Goal: Task Accomplishment & Management: Manage account settings

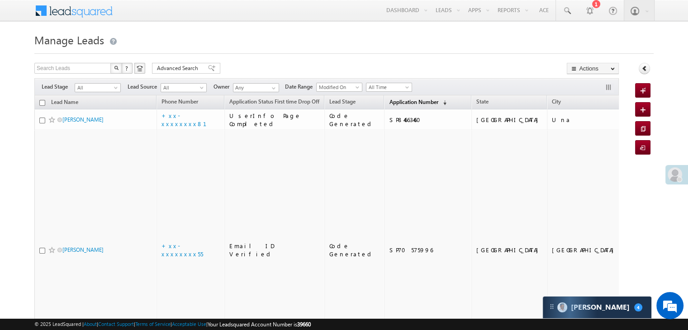
click at [391, 102] on span "Application Number" at bounding box center [413, 102] width 49 height 7
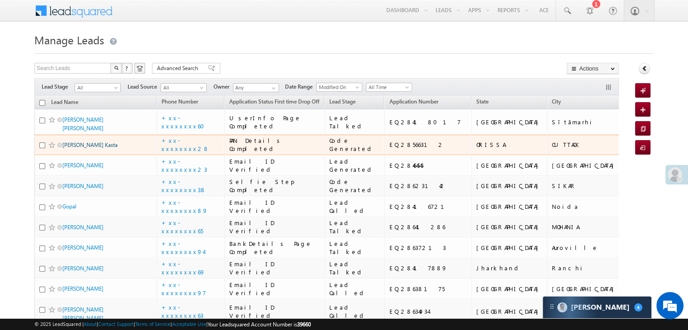
click at [87, 148] on link "[PERSON_NAME] Kasta" at bounding box center [89, 145] width 55 height 7
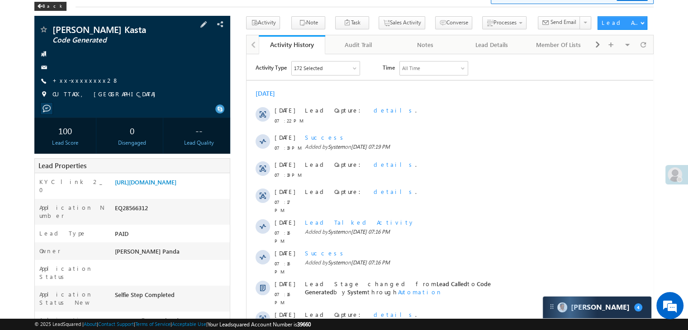
scroll to position [45, 0]
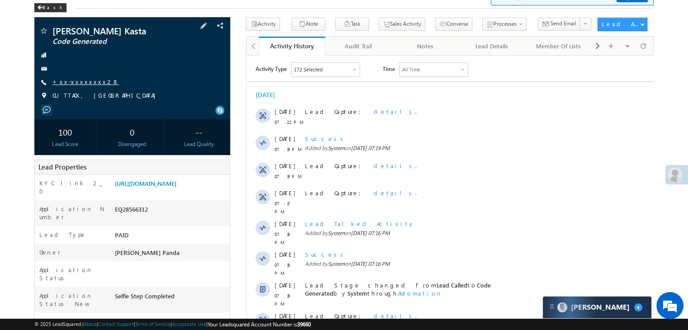
click at [73, 83] on link "+xx-xxxxxxxx28" at bounding box center [85, 82] width 66 height 8
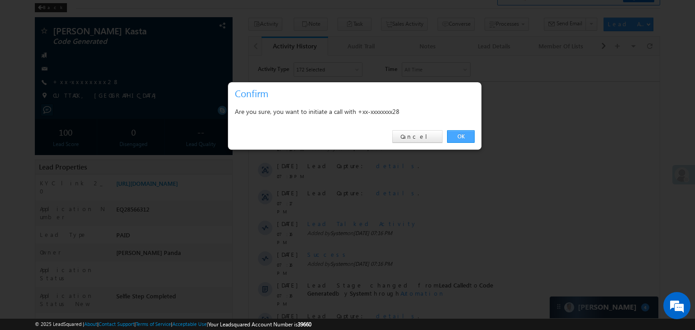
click at [461, 136] on link "OK" at bounding box center [461, 136] width 28 height 13
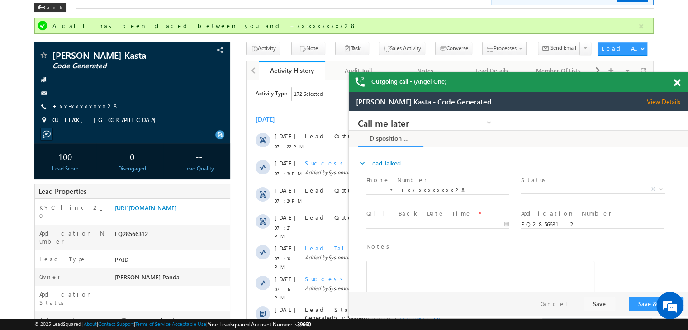
scroll to position [0, 0]
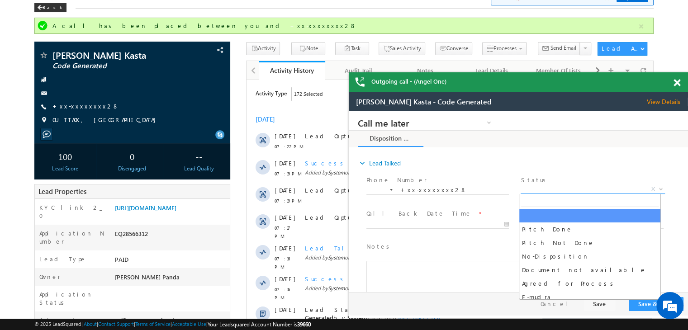
click at [570, 185] on span "X" at bounding box center [593, 189] width 144 height 9
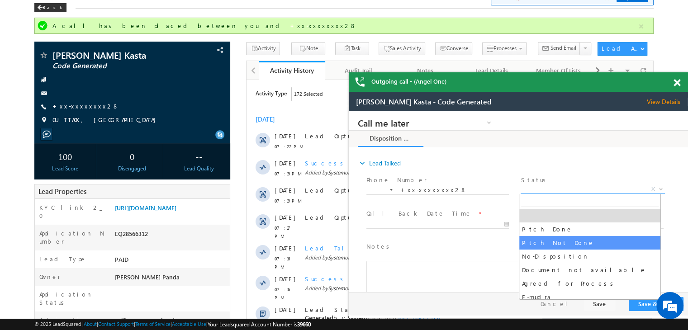
select select "Pitch Not Done"
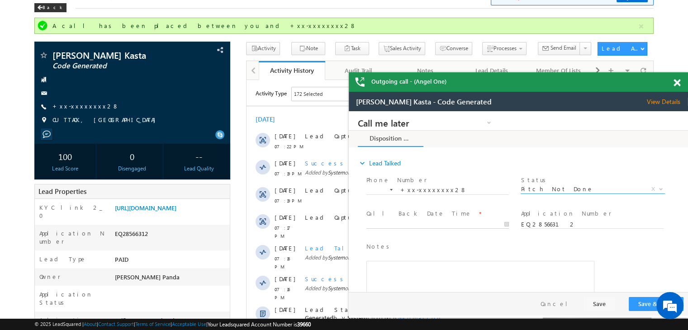
type input "09/09/25 7:31 PM"
click at [476, 223] on input "09/09/25 7:31 PM" at bounding box center [437, 224] width 142 height 9
click at [647, 302] on button "Save & Close" at bounding box center [656, 304] width 55 height 14
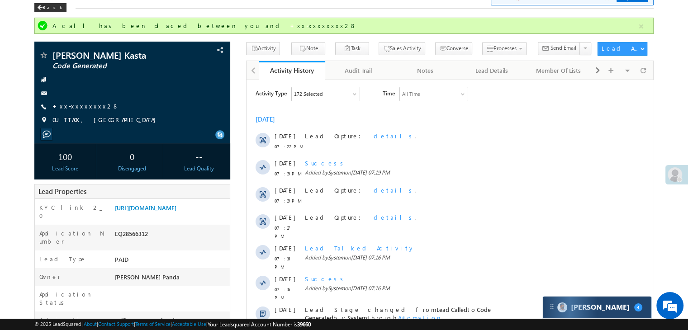
click at [611, 313] on div "Carter 4" at bounding box center [597, 308] width 109 height 22
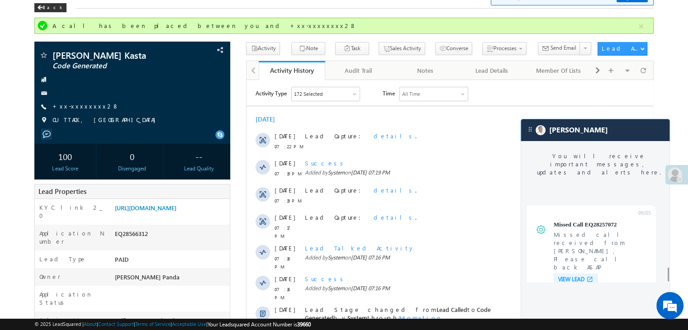
scroll to position [3660, 0]
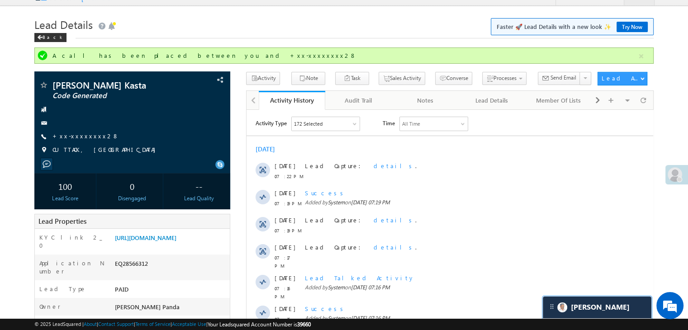
scroll to position [0, 0]
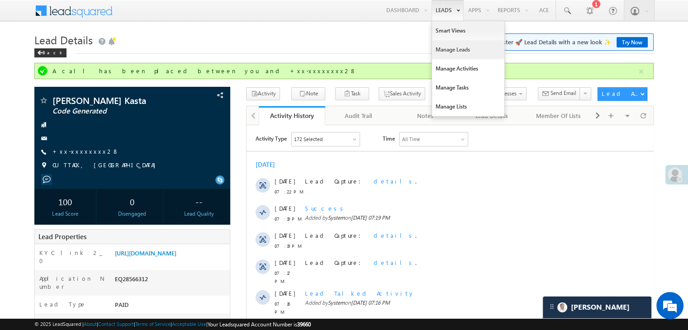
click at [444, 51] on link "Manage Leads" at bounding box center [468, 49] width 72 height 19
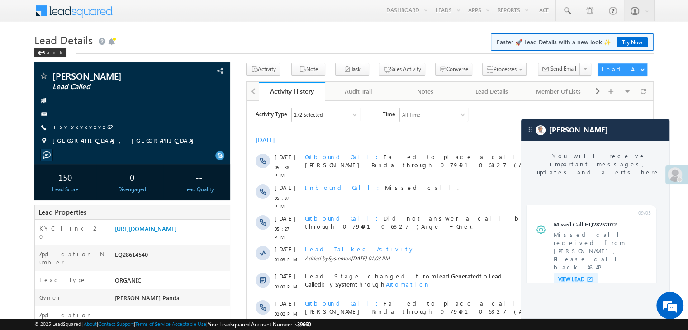
scroll to position [3638, 0]
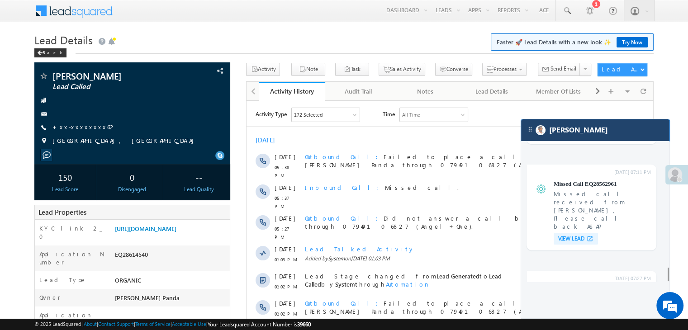
click at [589, 132] on div "[PERSON_NAME]" at bounding box center [595, 130] width 148 height 22
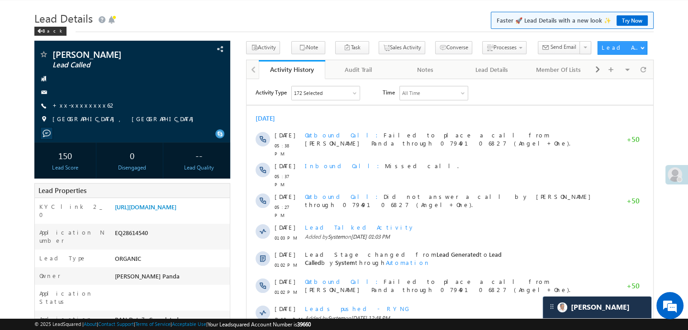
scroll to position [0, 0]
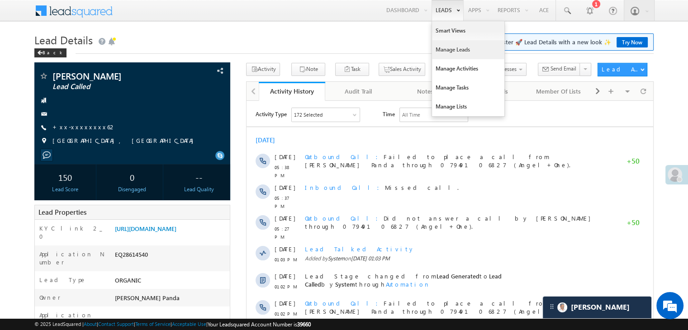
click at [448, 50] on link "Manage Leads" at bounding box center [468, 49] width 72 height 19
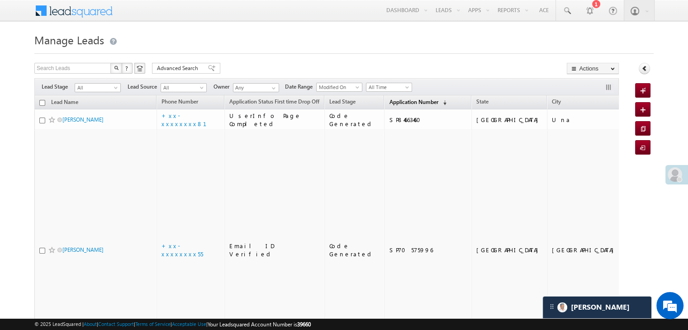
click at [389, 103] on span "Application Number" at bounding box center [413, 102] width 49 height 7
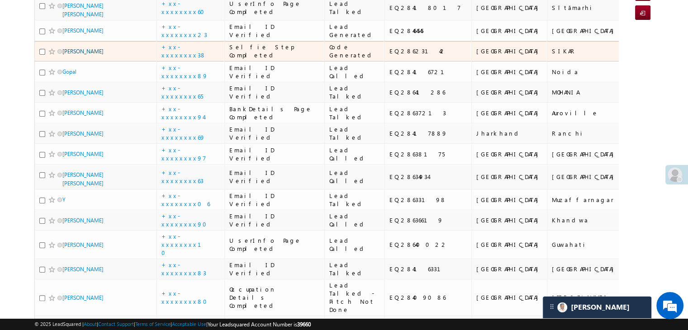
scroll to position [181, 0]
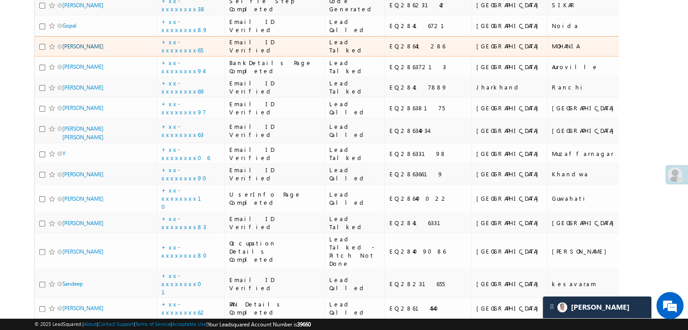
click at [76, 50] on link "[PERSON_NAME]" at bounding box center [82, 46] width 41 height 7
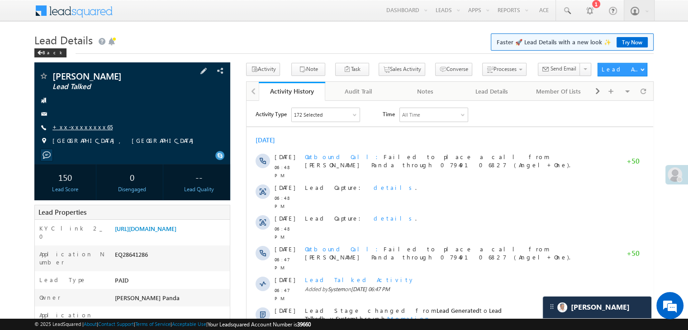
click at [80, 125] on link "+xx-xxxxxxxx65" at bounding box center [82, 127] width 60 height 8
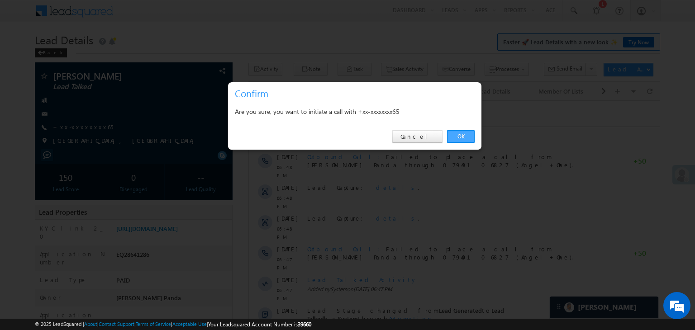
click at [458, 136] on link "OK" at bounding box center [461, 136] width 28 height 13
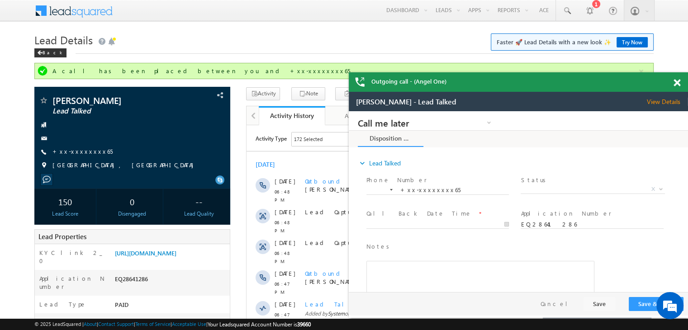
click at [678, 82] on span at bounding box center [676, 83] width 7 height 8
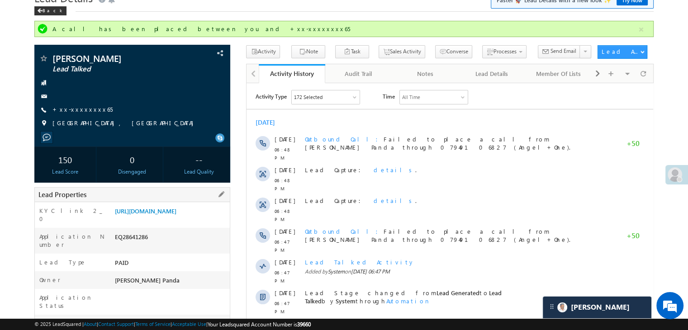
scroll to position [90, 0]
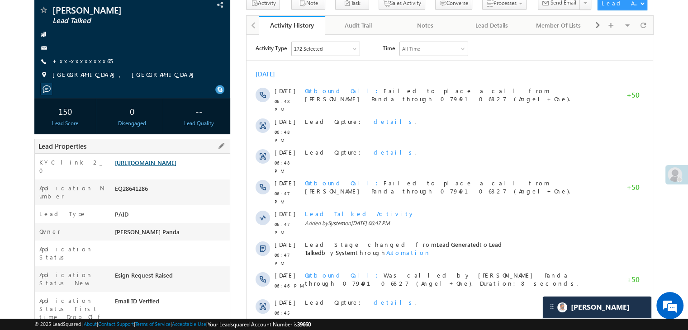
click at [176, 166] on link "https://angelbroking1-pk3em7sa.customui-test.leadsquared.com?leadId=e96632e0-49…" at bounding box center [146, 163] width 62 height 8
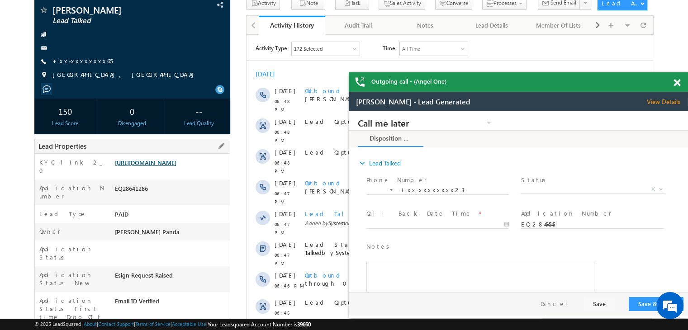
scroll to position [0, 0]
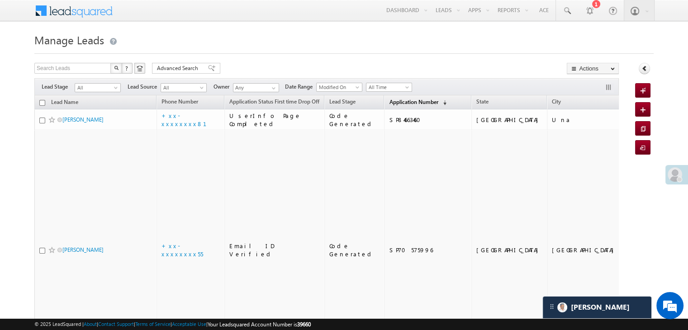
click at [389, 104] on span "Application Number" at bounding box center [413, 102] width 49 height 7
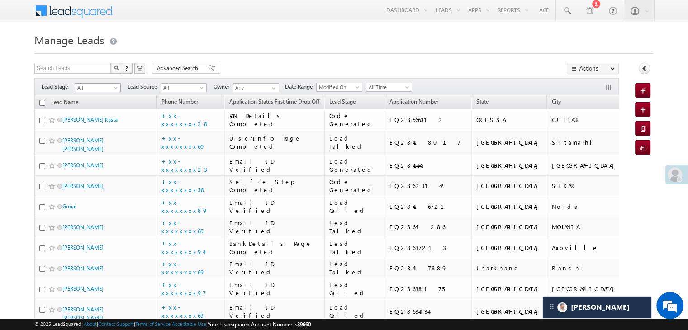
click at [112, 89] on span "All" at bounding box center [96, 88] width 43 height 8
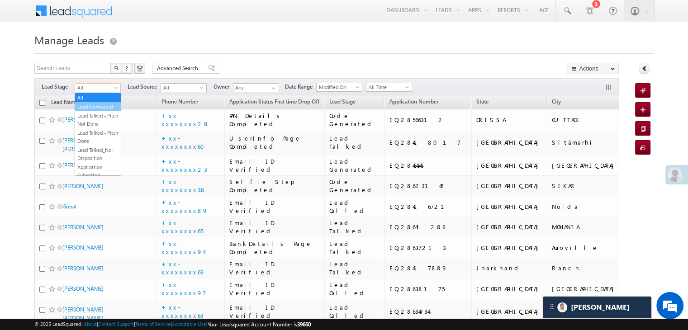
click at [96, 111] on link "Lead Generated" at bounding box center [98, 107] width 46 height 8
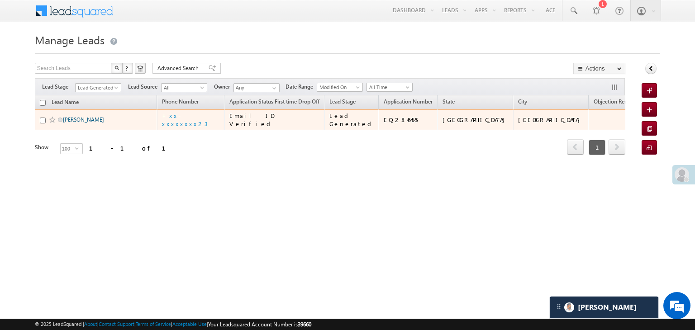
click at [83, 123] on link "[PERSON_NAME]" at bounding box center [83, 119] width 41 height 7
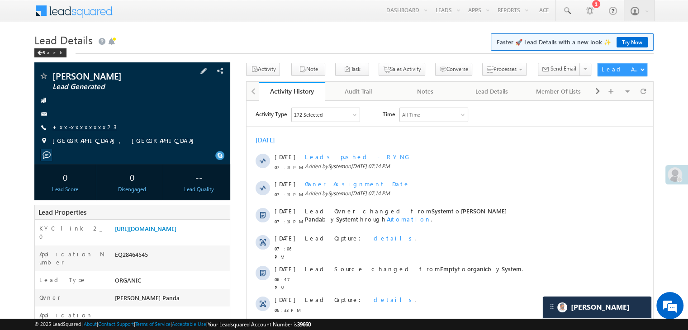
click at [79, 126] on link "+xx-xxxxxxxx23" at bounding box center [84, 127] width 64 height 8
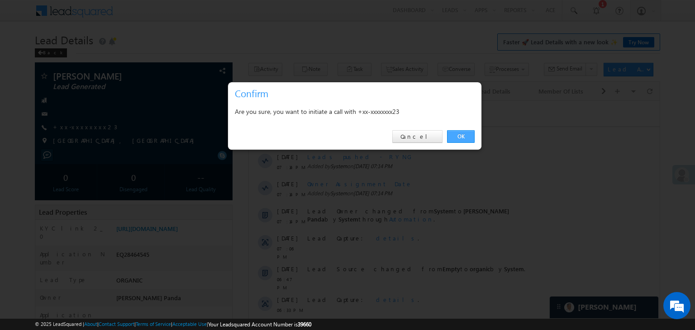
click at [459, 133] on link "OK" at bounding box center [461, 136] width 28 height 13
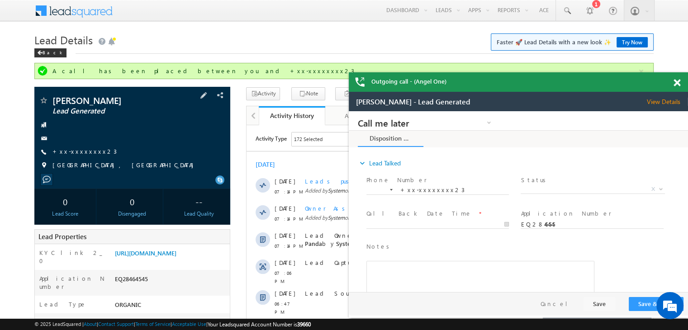
click at [77, 147] on div "Aaishwarya Kinnake Lead Generated +xx-xxxxxxxx23" at bounding box center [132, 135] width 187 height 79
click at [72, 153] on link "+xx-xxxxxxxx23" at bounding box center [84, 151] width 64 height 8
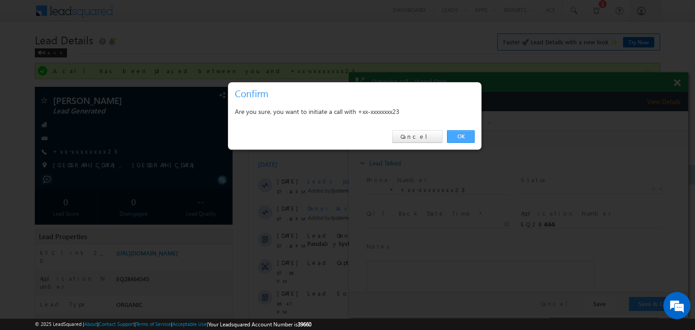
click at [457, 135] on link "OK" at bounding box center [461, 136] width 28 height 13
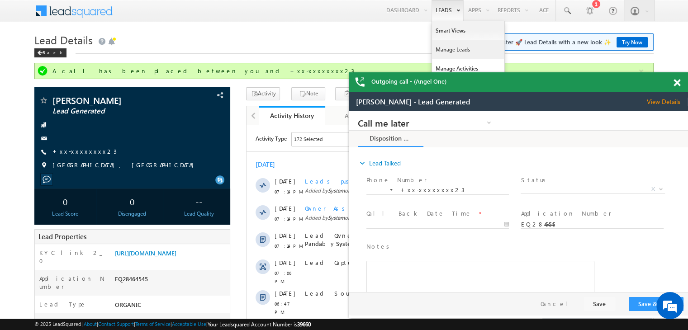
click at [450, 47] on link "Manage Leads" at bounding box center [468, 49] width 72 height 19
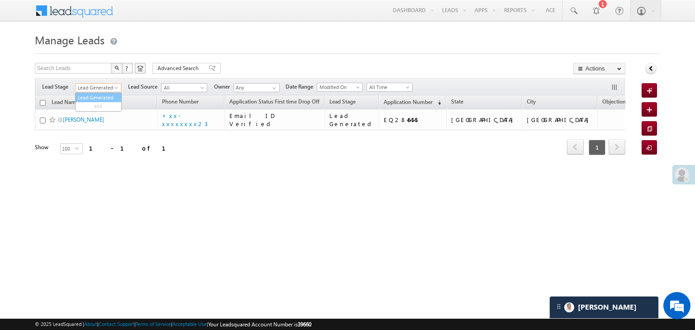
click at [115, 93] on body "Menu Madhumita Panda Madhu mita. Panda @ange lbrok ing.c om" at bounding box center [347, 128] width 695 height 256
click at [114, 89] on span at bounding box center [117, 89] width 7 height 7
click at [89, 92] on link "Lead Generated" at bounding box center [98, 87] width 46 height 9
click at [113, 87] on span "Lead Generated" at bounding box center [97, 88] width 43 height 8
click at [102, 94] on link "All" at bounding box center [99, 98] width 46 height 8
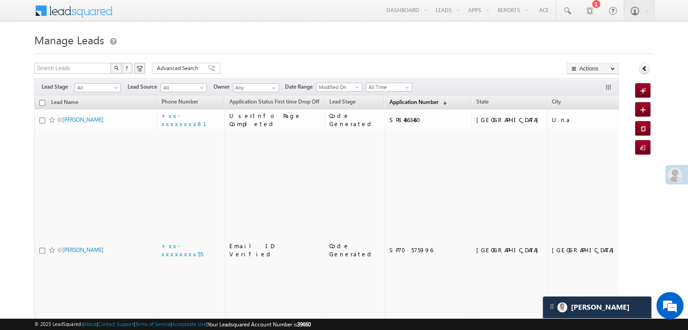
click at [393, 100] on span "Application Number" at bounding box center [413, 102] width 49 height 7
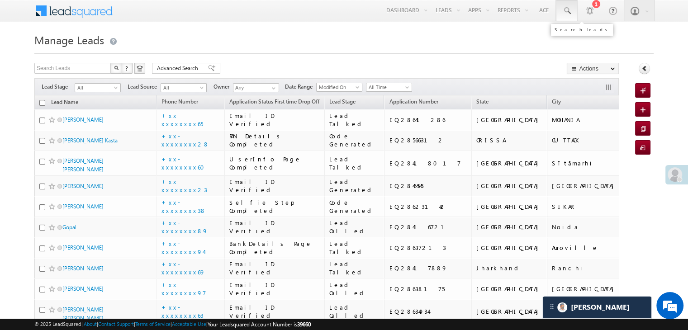
click at [566, 11] on span at bounding box center [566, 10] width 9 height 9
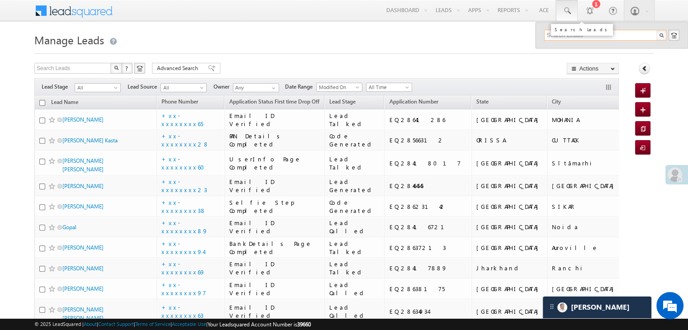
paste input "EQ28603164"
type input "EQ28603164"
click at [555, 49] on div "Rajhans Dubey" at bounding box center [609, 48] width 121 height 10
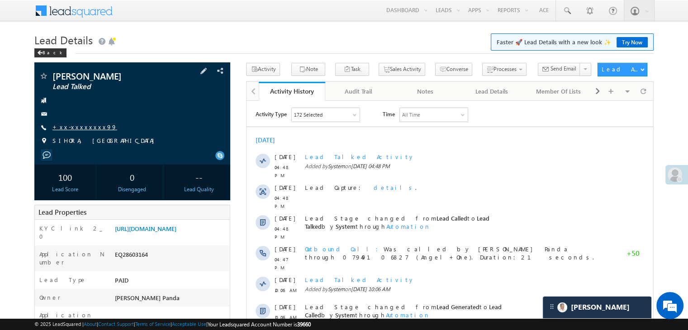
click at [74, 126] on link "+xx-xxxxxxxx99" at bounding box center [84, 127] width 65 height 8
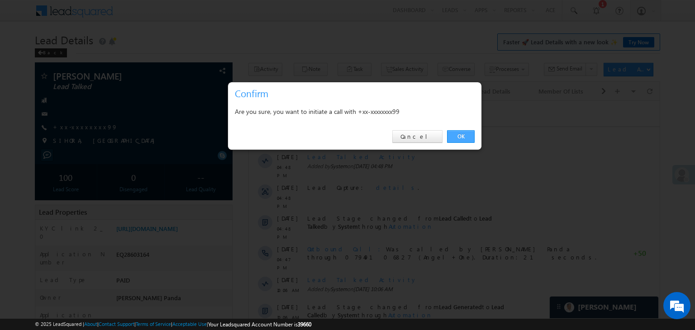
click at [462, 135] on link "OK" at bounding box center [461, 136] width 28 height 13
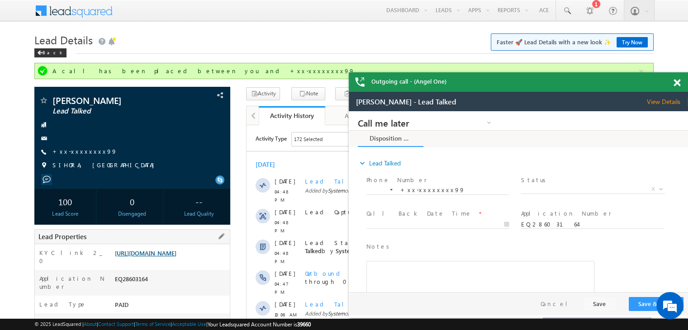
click at [176, 257] on link "[URL][DOMAIN_NAME]" at bounding box center [146, 253] width 62 height 8
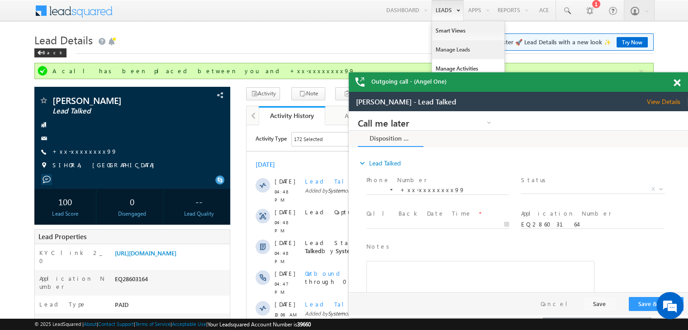
click at [441, 46] on link "Manage Leads" at bounding box center [468, 49] width 72 height 19
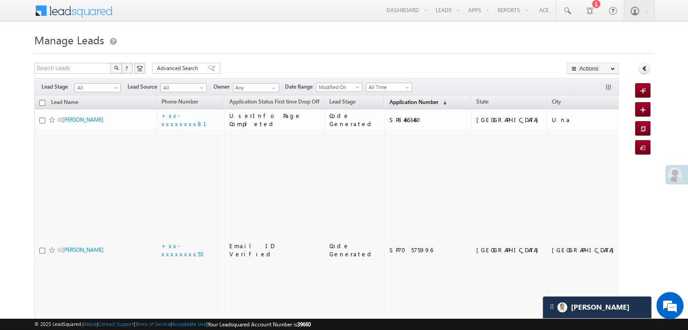
click at [396, 100] on span "Application Number" at bounding box center [413, 102] width 49 height 7
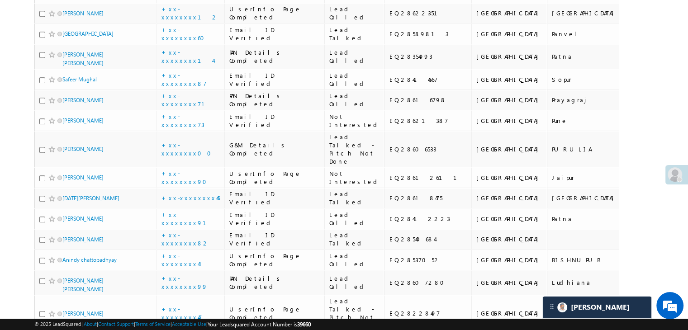
scroll to position [588, 0]
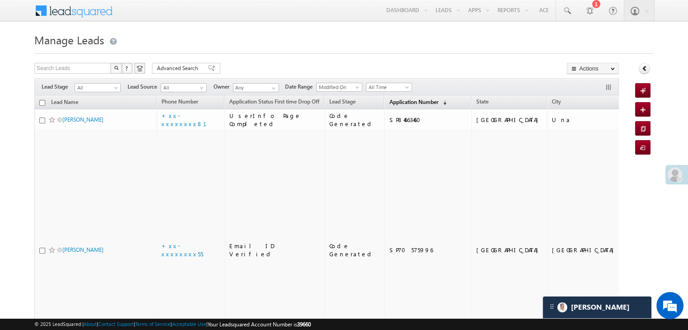
click at [390, 104] on span "Application Number" at bounding box center [413, 102] width 49 height 7
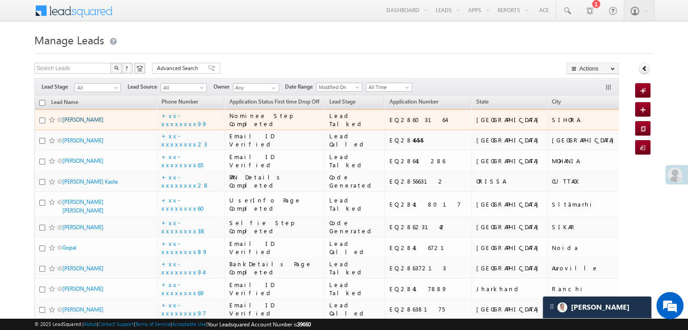
click at [90, 123] on link "[PERSON_NAME]" at bounding box center [82, 119] width 41 height 7
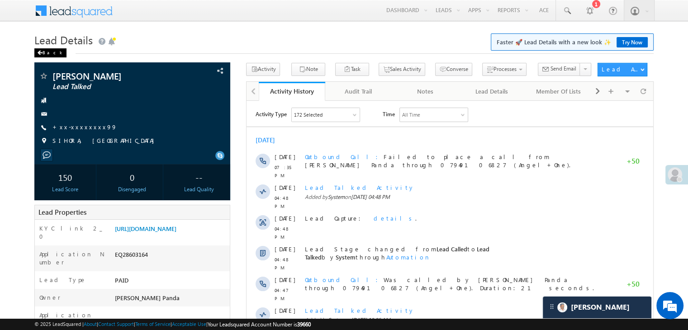
click at [37, 53] on span at bounding box center [39, 53] width 5 height 5
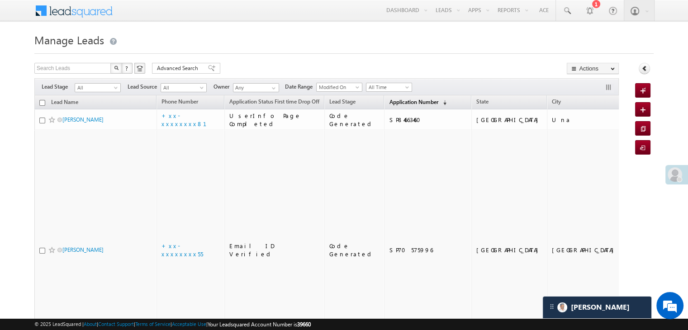
click at [400, 102] on span "Application Number" at bounding box center [413, 102] width 49 height 7
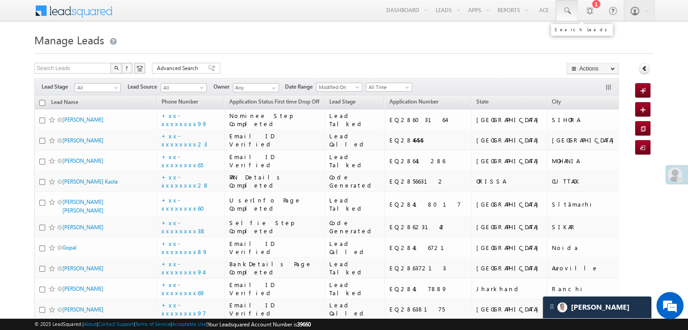
click at [566, 10] on span at bounding box center [566, 10] width 9 height 9
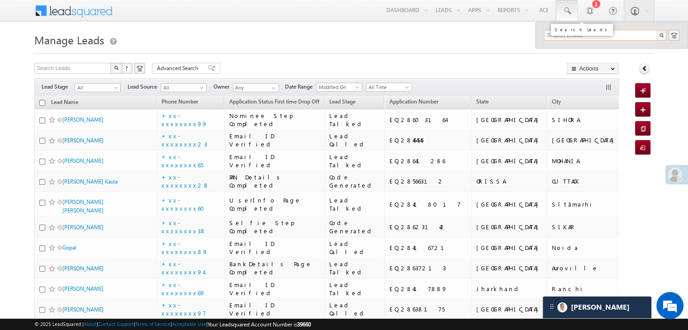
paste input "EQ28630093"
type input "EQ28630093"
click at [563, 50] on div "[PERSON_NAME]" at bounding box center [609, 48] width 121 height 10
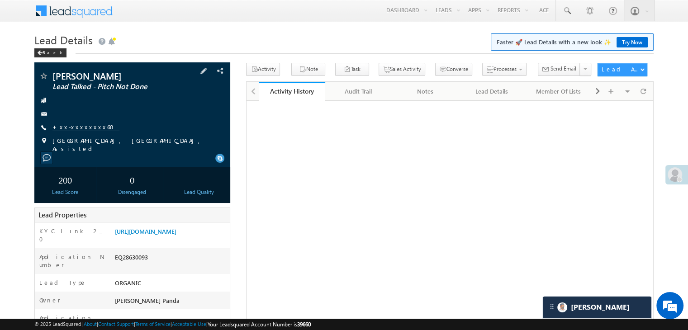
click at [82, 128] on link "+xx-xxxxxxxx60" at bounding box center [85, 127] width 67 height 8
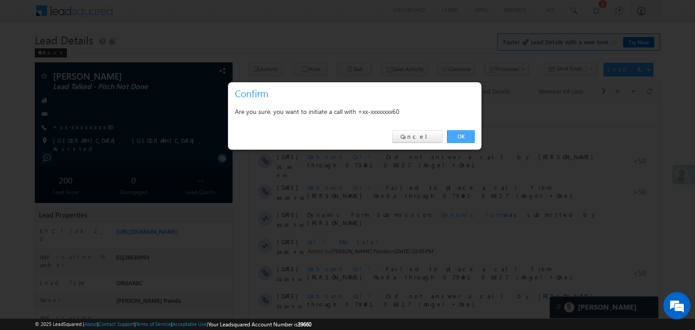
drag, startPoint x: 463, startPoint y: 136, endPoint x: 215, endPoint y: 35, distance: 267.4
click at [463, 136] on link "OK" at bounding box center [461, 136] width 28 height 13
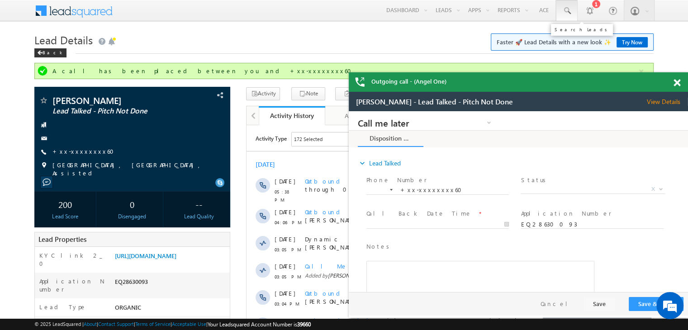
click at [568, 8] on span at bounding box center [566, 10] width 9 height 9
paste input "EQ28590853"
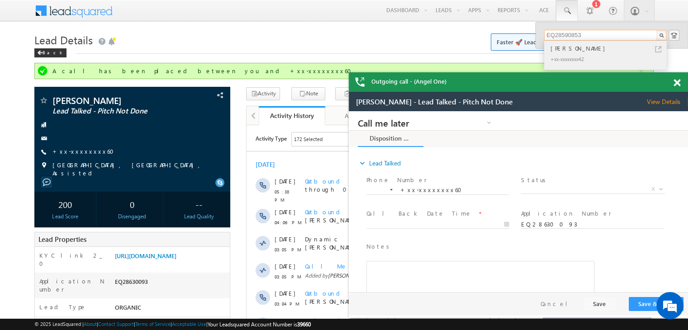
type input "EQ28590853"
click at [569, 47] on div "[PERSON_NAME]" at bounding box center [609, 48] width 121 height 10
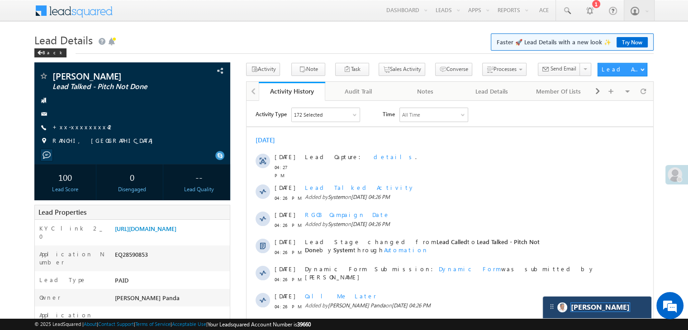
click at [590, 306] on span "[PERSON_NAME]" at bounding box center [600, 307] width 59 height 9
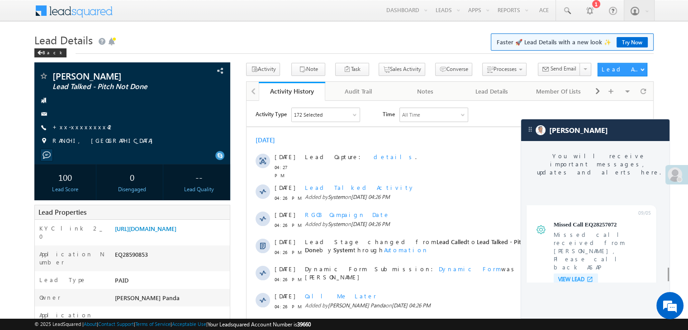
scroll to position [3638, 0]
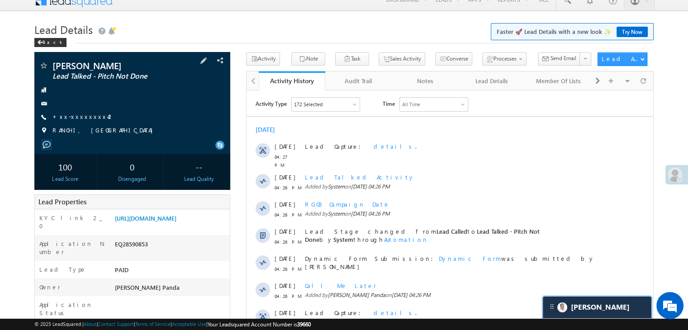
scroll to position [0, 0]
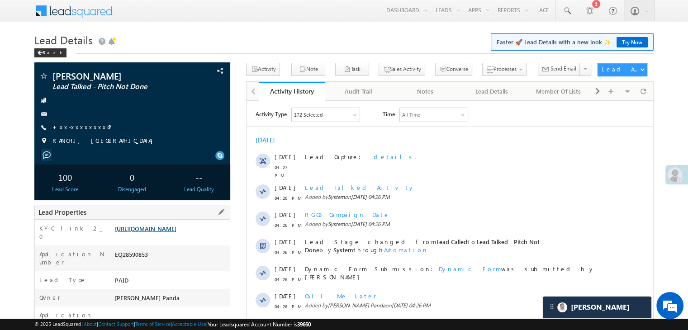
click at [163, 232] on link "https://angelbroking1-pk3em7sa.customui-test.leadsquared.com?leadId=1ab02233-e3…" at bounding box center [146, 229] width 62 height 8
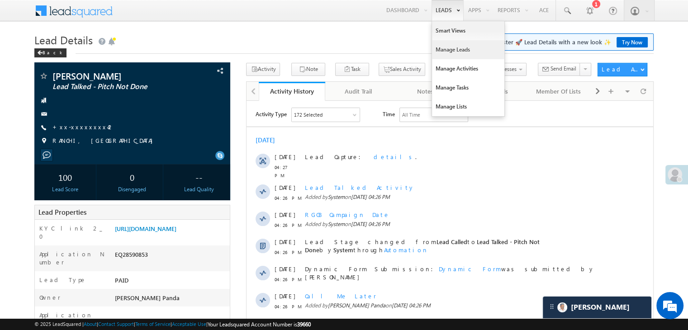
click at [438, 47] on link "Manage Leads" at bounding box center [468, 49] width 72 height 19
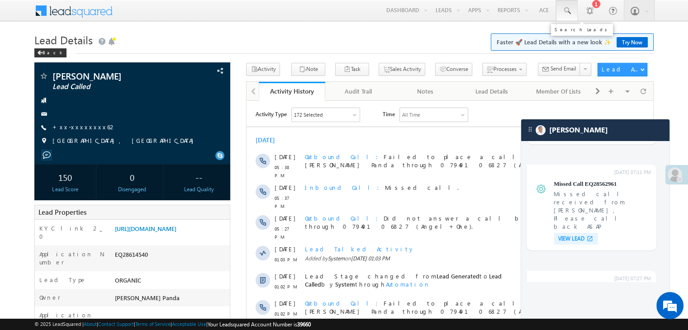
click at [564, 11] on span at bounding box center [566, 10] width 9 height 9
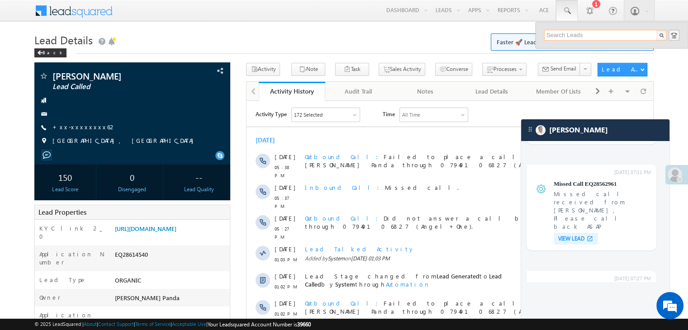
paste input "EQ28630093"
type input "EQ28630093"
click at [555, 48] on div "[PERSON_NAME]" at bounding box center [609, 48] width 121 height 10
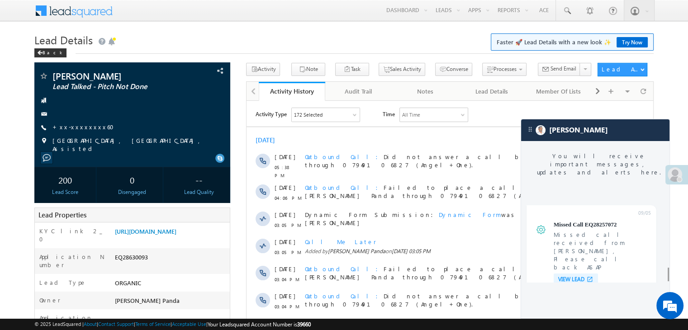
scroll to position [3638, 0]
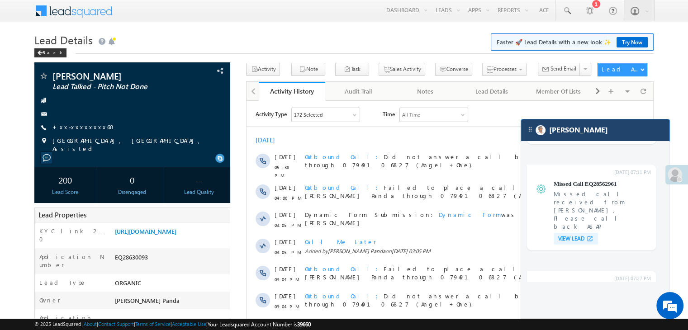
click at [581, 136] on div "[PERSON_NAME]" at bounding box center [595, 130] width 148 height 22
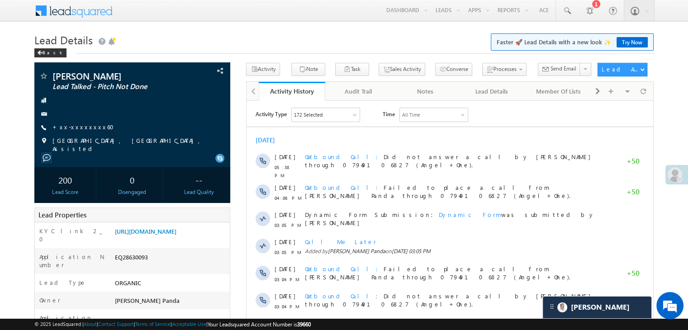
scroll to position [3689, 0]
click at [176, 235] on link "[URL][DOMAIN_NAME]" at bounding box center [146, 232] width 62 height 8
click at [170, 232] on link "[URL][DOMAIN_NAME]" at bounding box center [146, 232] width 62 height 8
click at [163, 234] on link "[URL][DOMAIN_NAME]" at bounding box center [146, 232] width 62 height 8
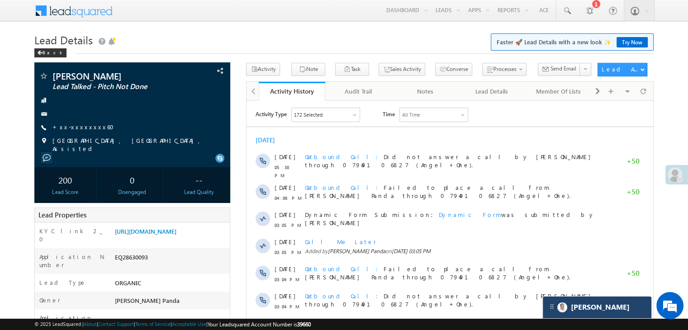
click at [614, 307] on div "[PERSON_NAME]" at bounding box center [597, 308] width 109 height 22
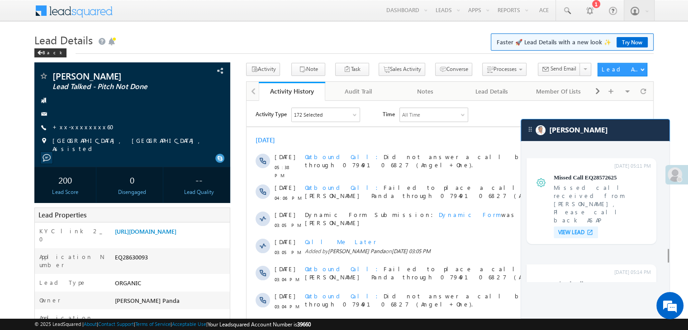
scroll to position [3096, 0]
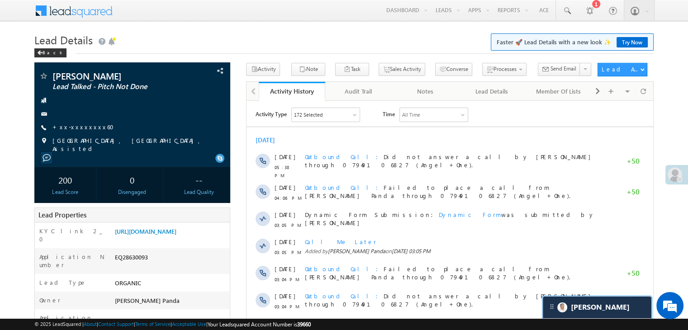
scroll to position [3689, 0]
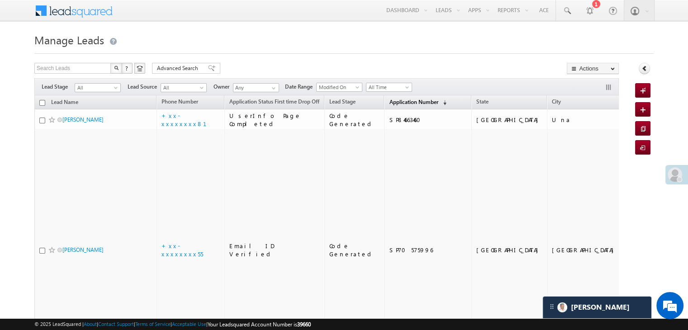
click at [389, 103] on span "Application Number" at bounding box center [413, 102] width 49 height 7
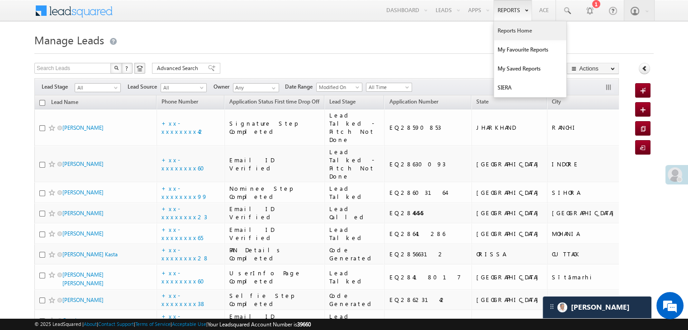
click at [500, 34] on link "Reports Home" at bounding box center [530, 30] width 72 height 19
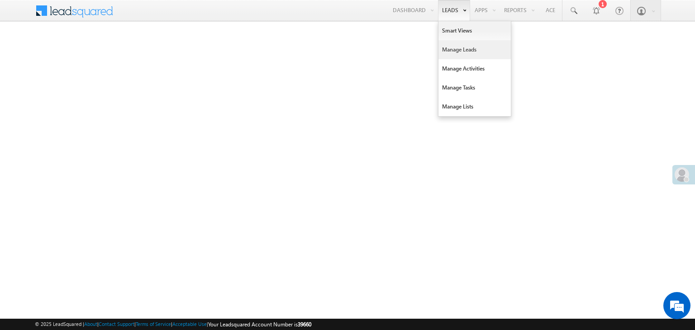
click at [454, 49] on link "Manage Leads" at bounding box center [474, 49] width 72 height 19
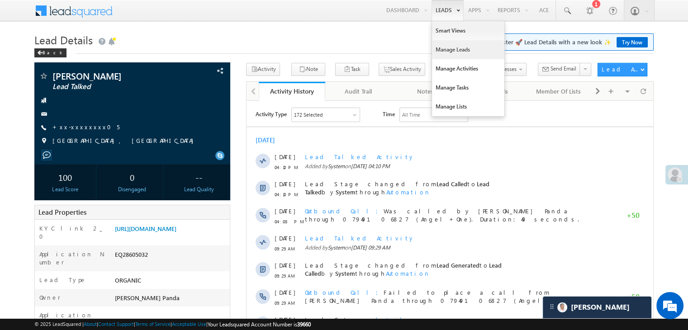
click at [437, 47] on link "Manage Leads" at bounding box center [468, 49] width 72 height 19
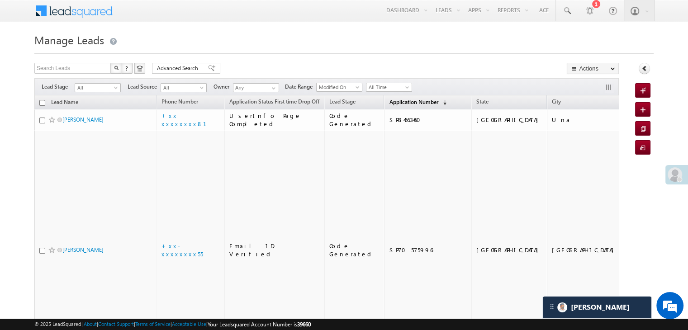
click at [393, 101] on span "Application Number" at bounding box center [413, 102] width 49 height 7
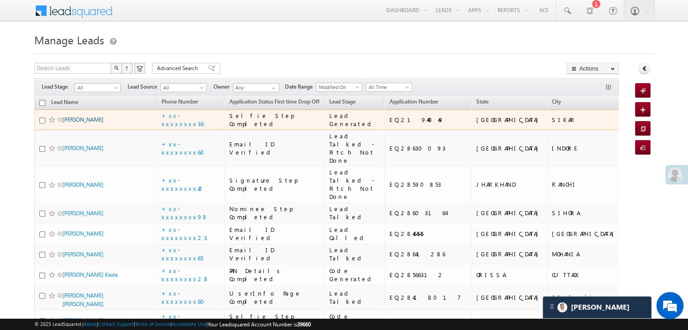
click at [94, 123] on link "PRAMOD KUMAR" at bounding box center [82, 119] width 41 height 7
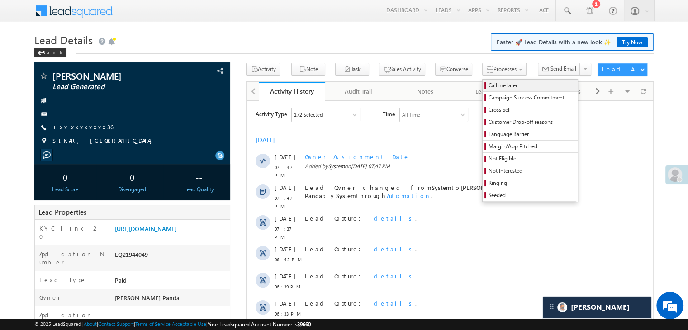
click at [488, 82] on span "Call me later" at bounding box center [531, 85] width 86 height 8
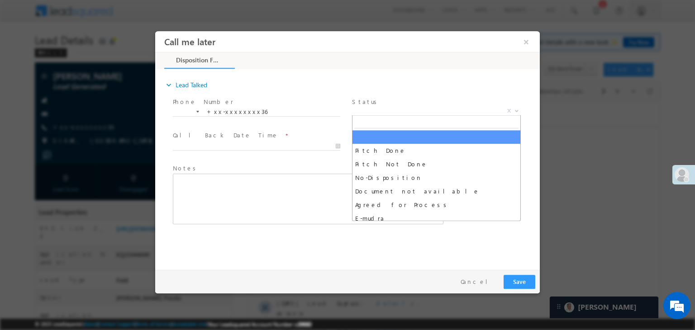
click at [425, 109] on span "X" at bounding box center [436, 111] width 169 height 9
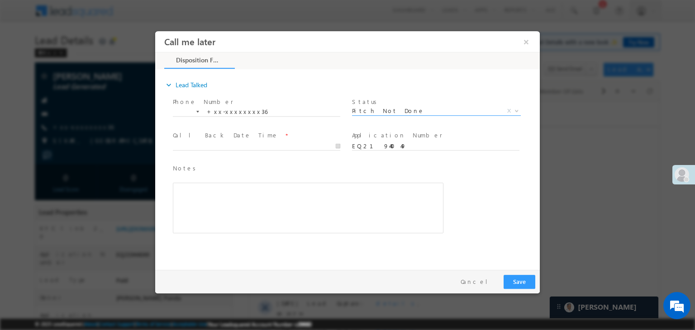
select select "Pitch Not Done"
type input "09/09/25 7:48 PM"
click at [302, 148] on input "09/09/25 7:48 PM" at bounding box center [256, 146] width 167 height 9
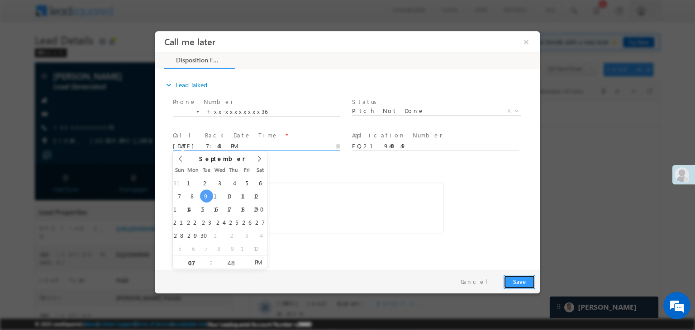
click at [516, 280] on button "Save" at bounding box center [519, 282] width 32 height 14
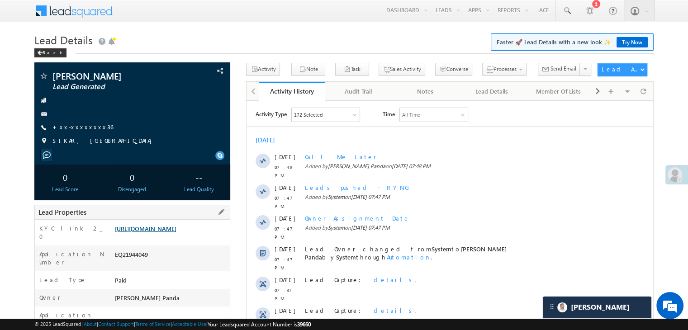
click at [176, 232] on link "[URL][DOMAIN_NAME]" at bounding box center [146, 229] width 62 height 8
click at [77, 128] on link "+xx-xxxxxxxx36" at bounding box center [82, 127] width 61 height 8
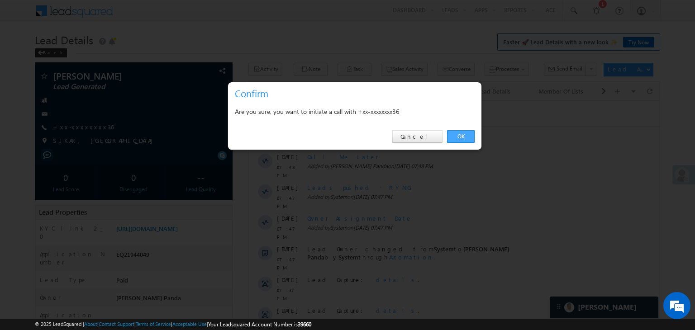
click at [454, 134] on link "OK" at bounding box center [461, 136] width 28 height 13
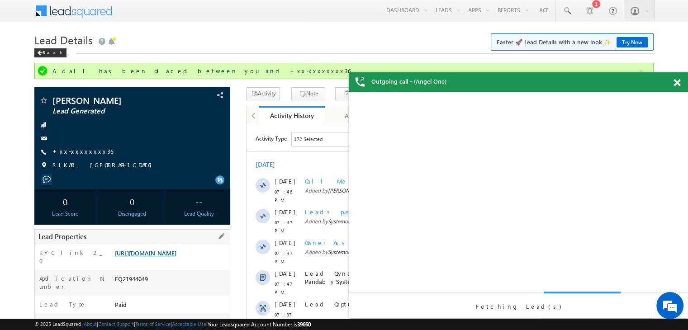
click at [153, 257] on link "[URL][DOMAIN_NAME]" at bounding box center [146, 253] width 62 height 8
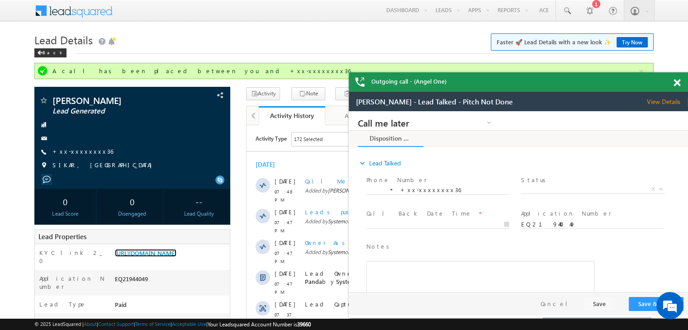
scroll to position [0, 0]
click at [166, 261] on div "[URL][DOMAIN_NAME]" at bounding box center [171, 255] width 117 height 13
click at [172, 257] on link "[URL][DOMAIN_NAME]" at bounding box center [146, 253] width 62 height 8
click at [71, 152] on link "+xx-xxxxxxxx36" at bounding box center [82, 151] width 61 height 8
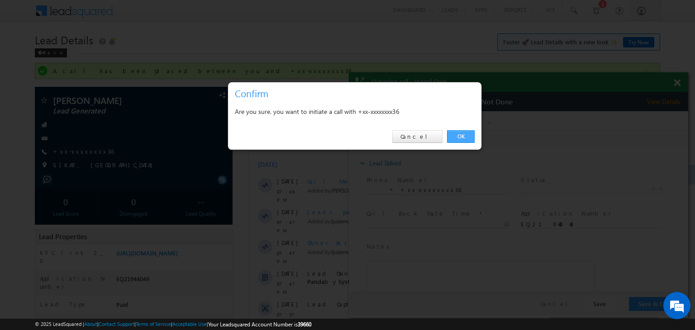
click at [458, 132] on link "OK" at bounding box center [461, 136] width 28 height 13
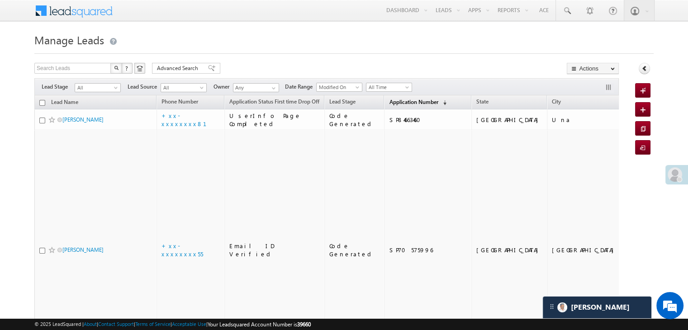
click at [389, 99] on span "Application Number" at bounding box center [413, 102] width 49 height 7
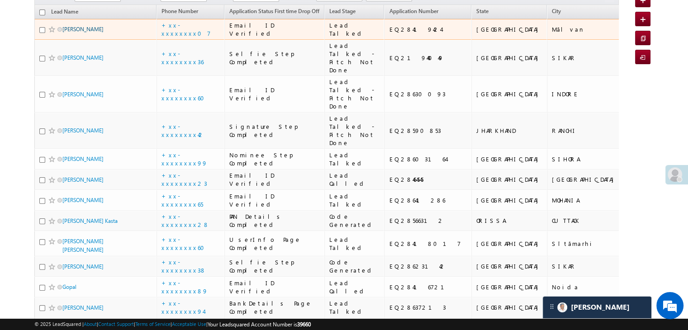
click at [94, 33] on link "[PERSON_NAME]" at bounding box center [82, 29] width 41 height 7
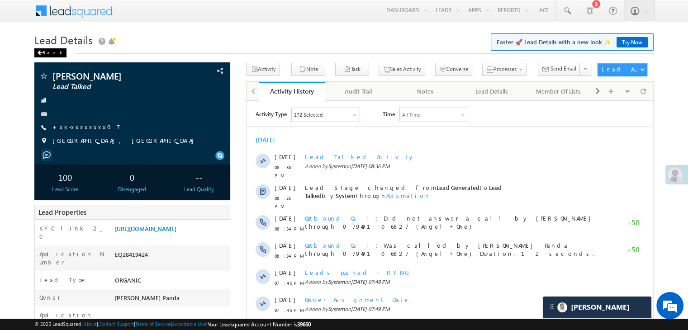
click at [47, 52] on div "Back" at bounding box center [50, 52] width 32 height 9
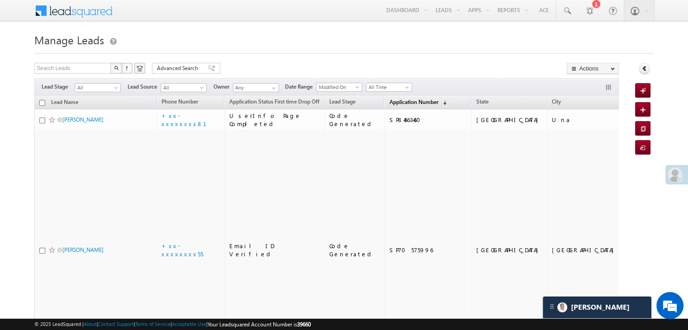
click at [402, 101] on span "Application Number" at bounding box center [413, 102] width 49 height 7
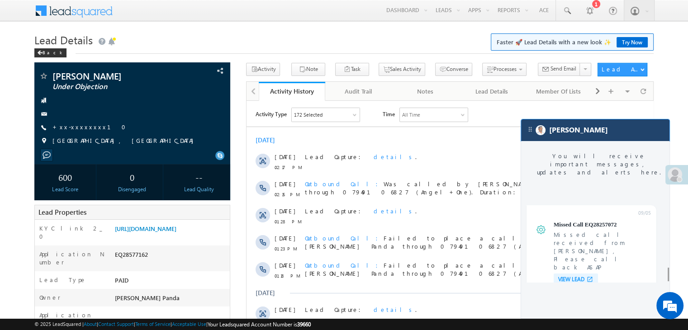
click at [584, 136] on div "[PERSON_NAME]" at bounding box center [595, 130] width 148 height 22
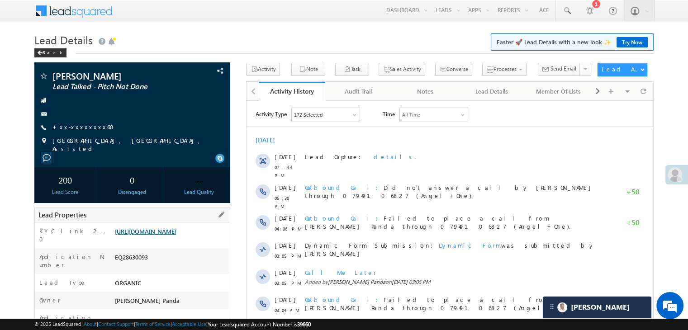
click at [170, 235] on link "[URL][DOMAIN_NAME]" at bounding box center [146, 232] width 62 height 8
click at [172, 235] on link "[URL][DOMAIN_NAME]" at bounding box center [146, 232] width 62 height 8
click at [176, 235] on link "[URL][DOMAIN_NAME]" at bounding box center [146, 232] width 62 height 8
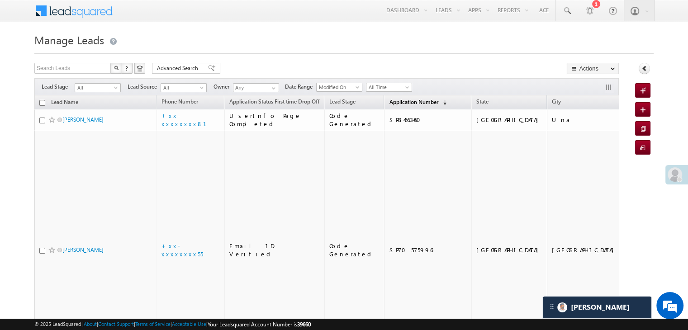
click at [396, 103] on span "Application Number" at bounding box center [413, 102] width 49 height 7
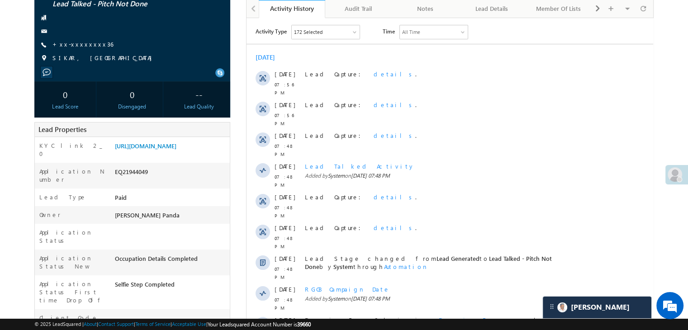
scroll to position [90, 0]
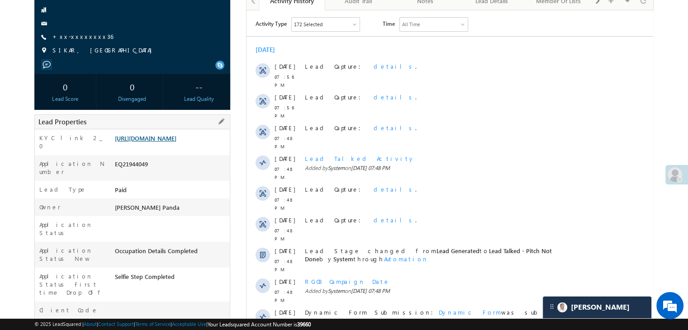
click at [176, 142] on link "[URL][DOMAIN_NAME]" at bounding box center [146, 138] width 62 height 8
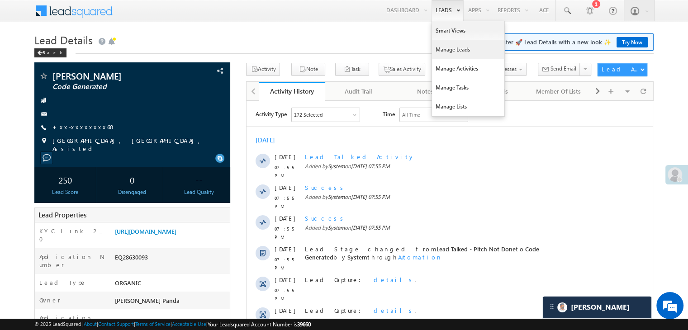
click at [441, 49] on link "Manage Leads" at bounding box center [468, 49] width 72 height 19
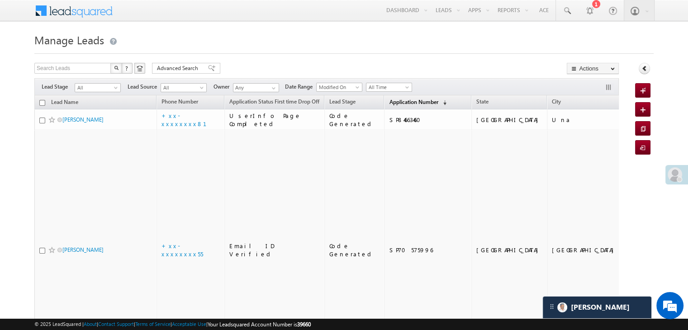
click at [389, 102] on span "Application Number" at bounding box center [413, 102] width 49 height 7
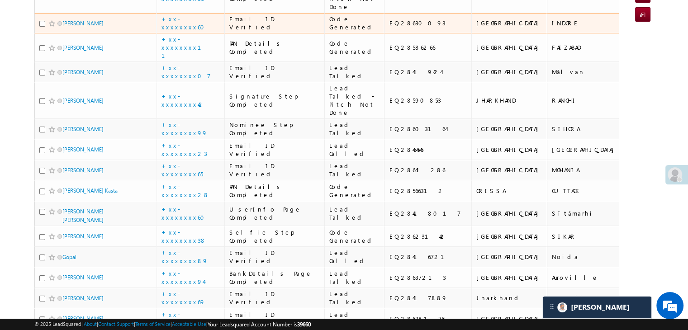
scroll to position [136, 0]
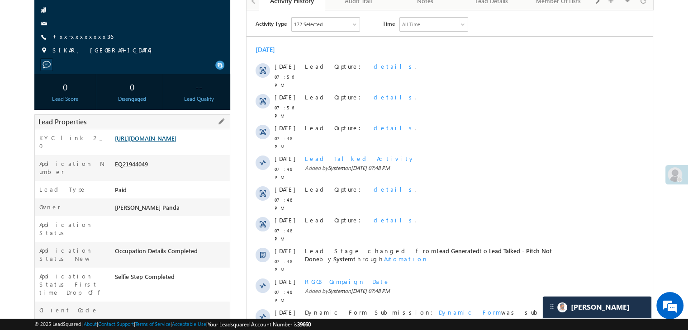
click at [159, 142] on link "[URL][DOMAIN_NAME]" at bounding box center [146, 138] width 62 height 8
click at [170, 142] on link "[URL][DOMAIN_NAME]" at bounding box center [146, 138] width 62 height 8
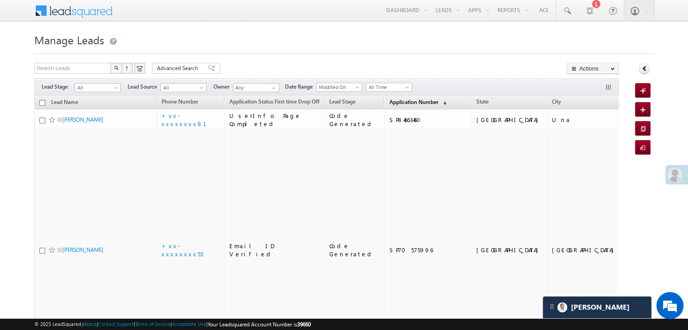
click at [389, 104] on span "Application Number" at bounding box center [413, 102] width 49 height 7
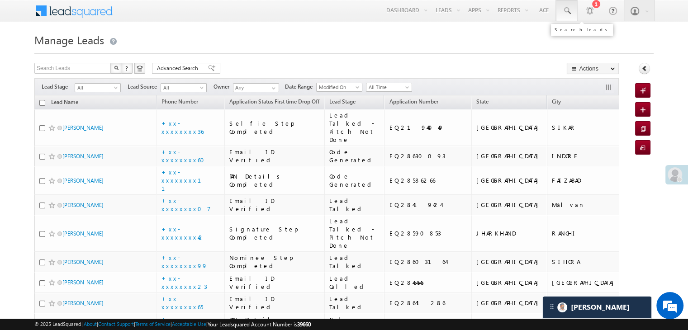
click at [565, 12] on span at bounding box center [566, 10] width 9 height 9
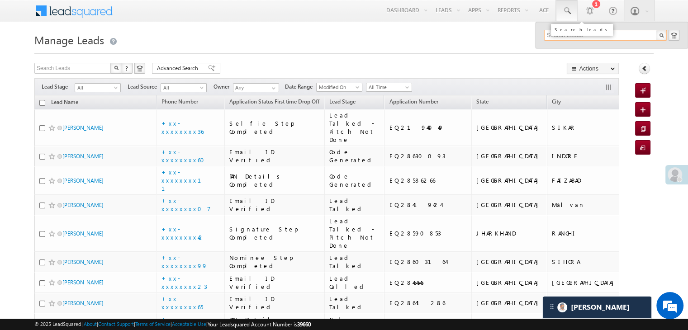
paste input "EQ28606533"
type input "EQ28606533"
click at [555, 47] on div "[PERSON_NAME]" at bounding box center [609, 48] width 121 height 10
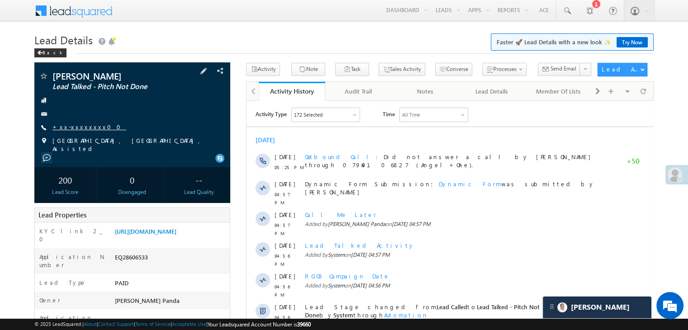
click at [65, 128] on link "+xx-xxxxxxxx00" at bounding box center [89, 127] width 74 height 8
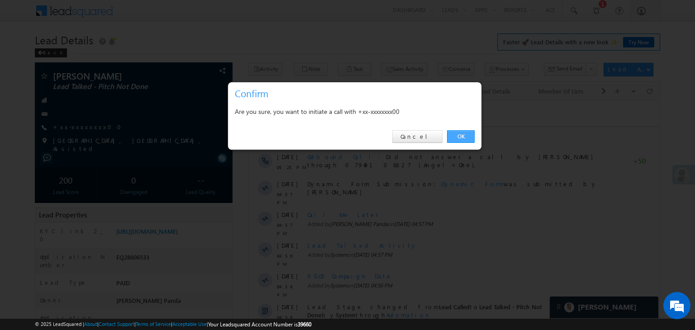
click at [456, 134] on link "OK" at bounding box center [461, 136] width 28 height 13
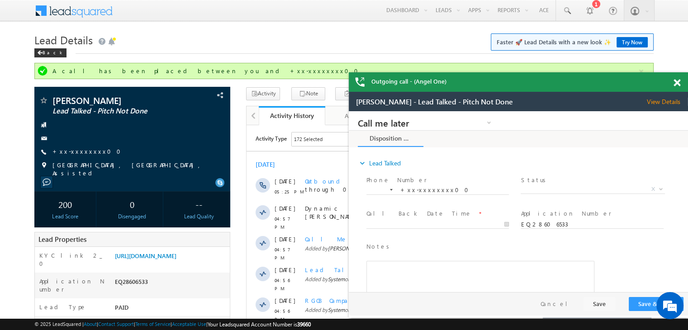
click at [675, 84] on span at bounding box center [676, 83] width 7 height 8
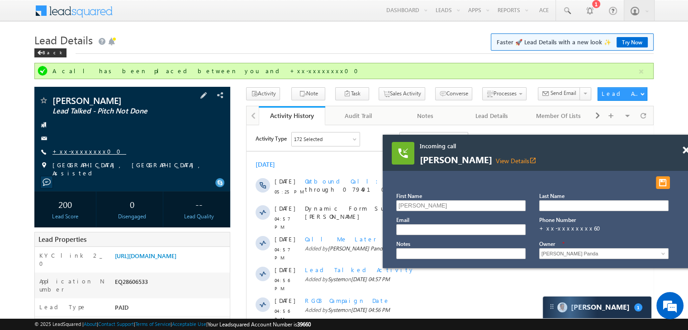
click at [73, 151] on link "+xx-xxxxxxxx00" at bounding box center [89, 151] width 74 height 8
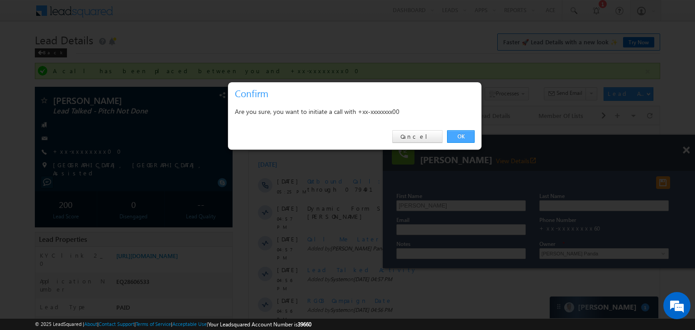
click at [465, 135] on link "OK" at bounding box center [461, 136] width 28 height 13
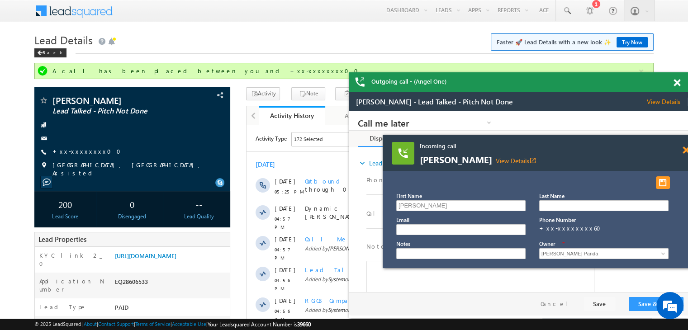
click at [685, 150] on span at bounding box center [686, 151] width 7 height 8
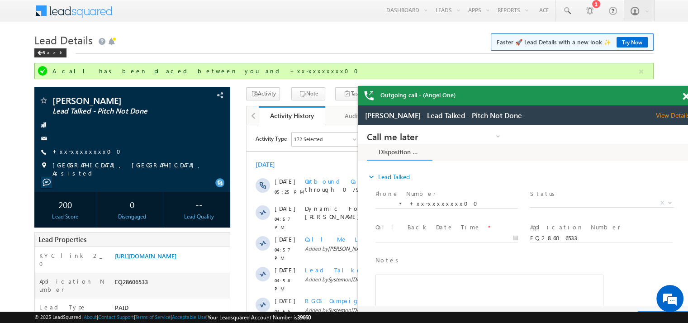
click at [683, 100] on span at bounding box center [686, 97] width 7 height 8
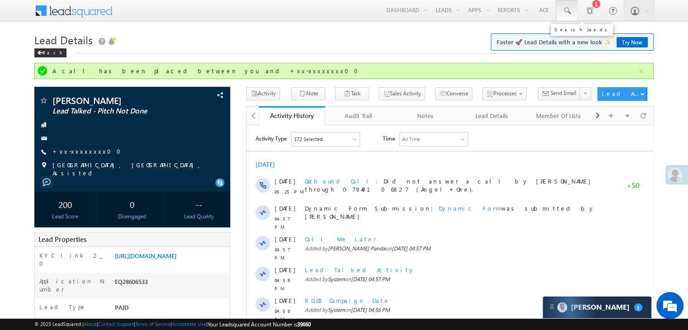
click at [567, 8] on span at bounding box center [566, 10] width 9 height 9
paste input "EQ28590853"
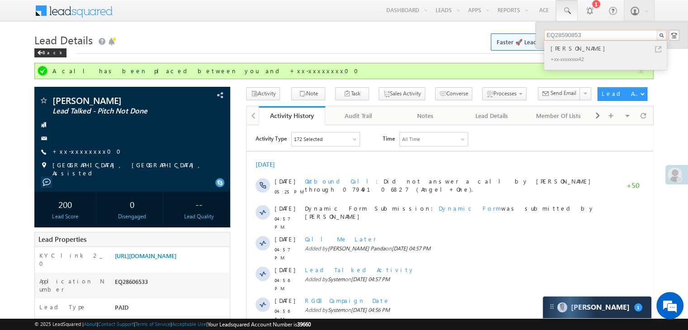
type input "EQ28590853"
click at [557, 49] on div "[PERSON_NAME]" at bounding box center [609, 48] width 121 height 10
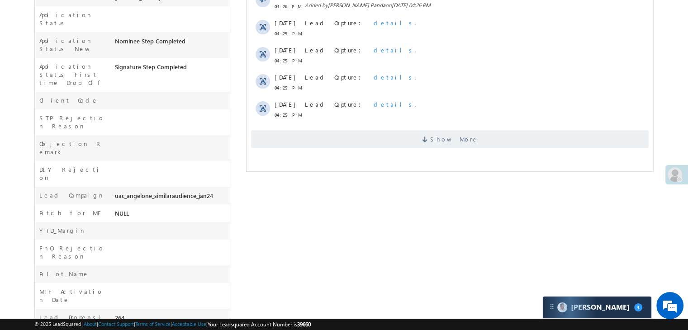
scroll to position [329, 0]
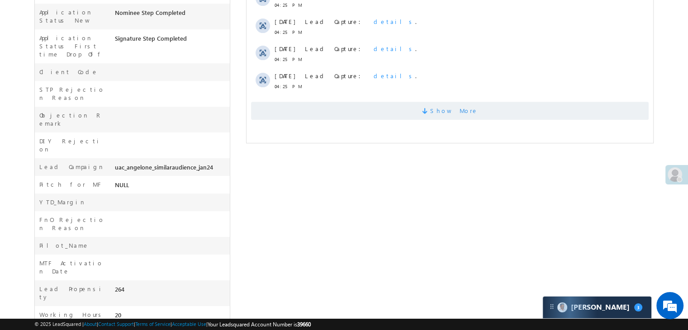
click at [449, 109] on span "Show More" at bounding box center [454, 111] width 48 height 18
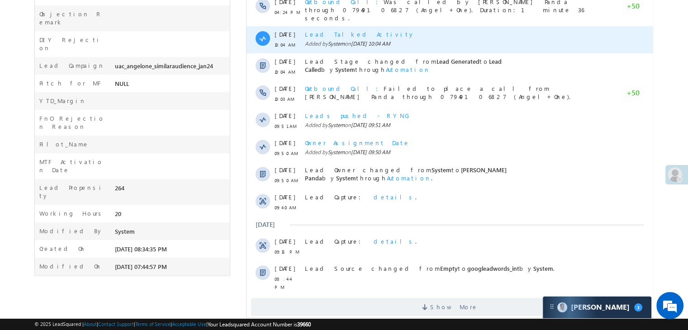
scroll to position [440, 0]
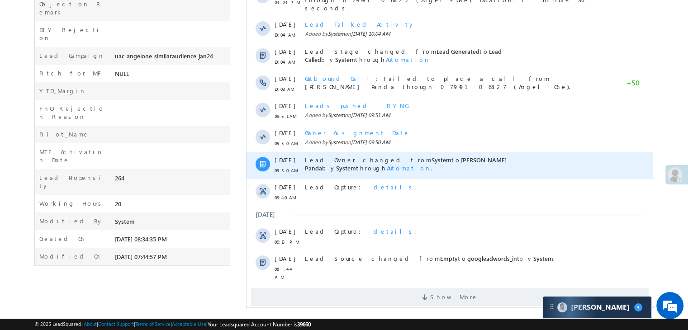
click at [431, 164] on span "Automation" at bounding box center [409, 168] width 44 height 8
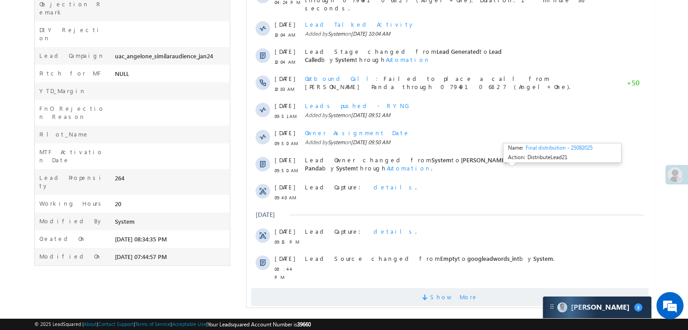
scroll to position [0, 0]
click at [450, 288] on span "Show More" at bounding box center [454, 297] width 48 height 18
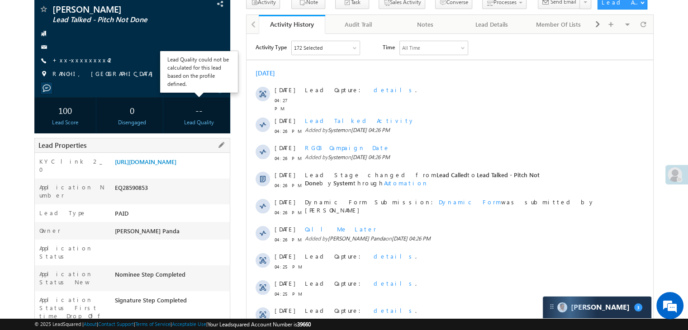
scroll to position [60, 0]
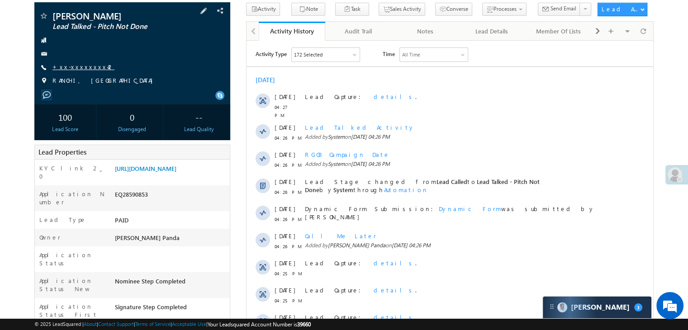
click at [79, 69] on link "+xx-xxxxxxxx42" at bounding box center [83, 67] width 62 height 8
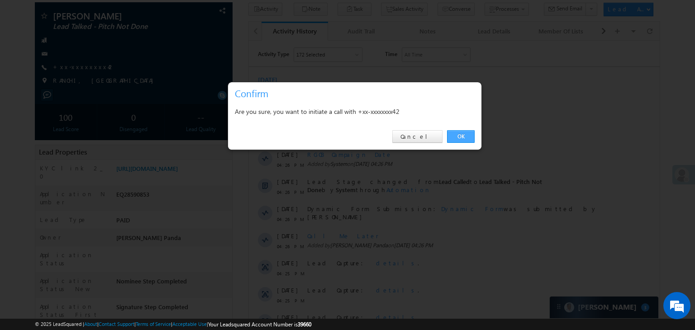
click at [461, 139] on link "OK" at bounding box center [461, 136] width 28 height 13
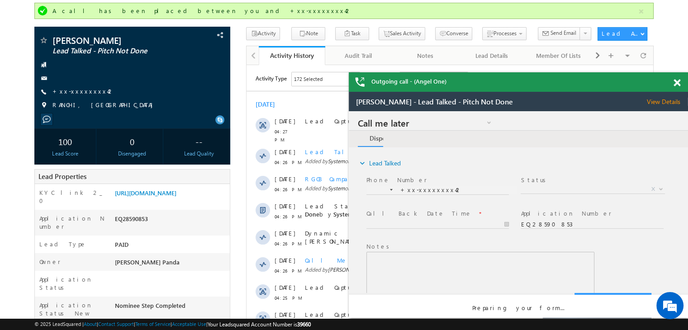
scroll to position [0, 0]
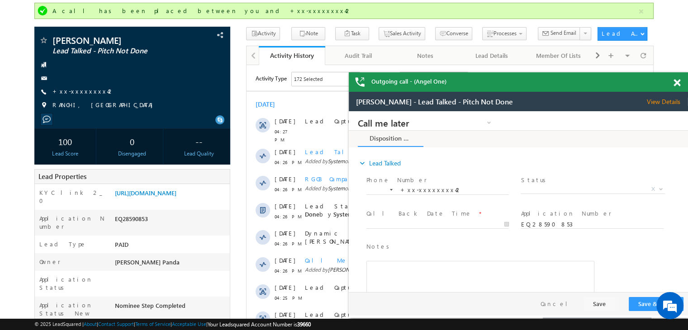
click at [678, 83] on span at bounding box center [676, 83] width 7 height 8
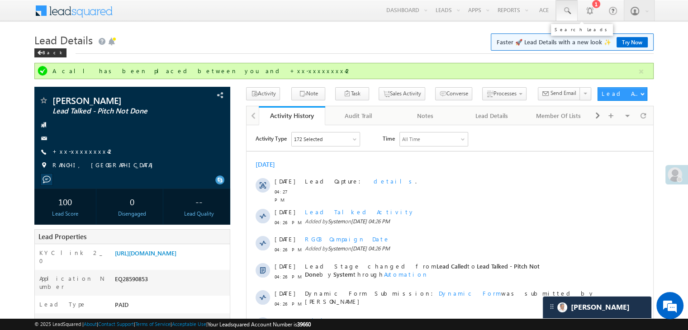
click at [563, 7] on span at bounding box center [566, 10] width 9 height 9
paste input "EQ28602928"
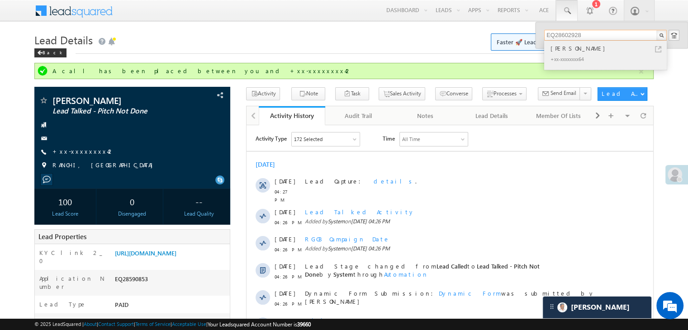
type input "EQ28602928"
click at [575, 50] on div "Ankush Kumar" at bounding box center [609, 48] width 121 height 10
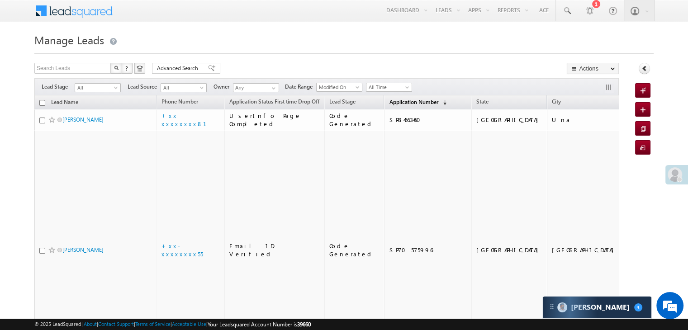
click at [389, 100] on span "Application Number" at bounding box center [413, 102] width 49 height 7
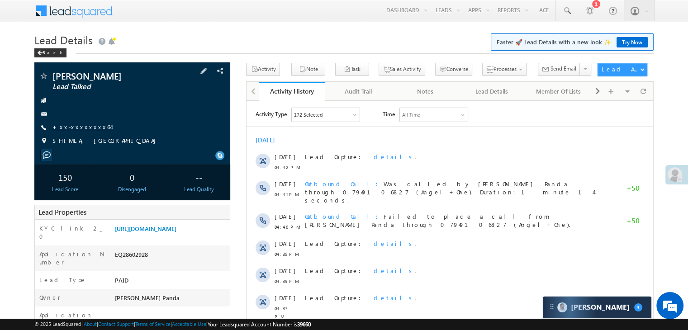
click at [76, 127] on link "+xx-xxxxxxxx64" at bounding box center [81, 127] width 58 height 8
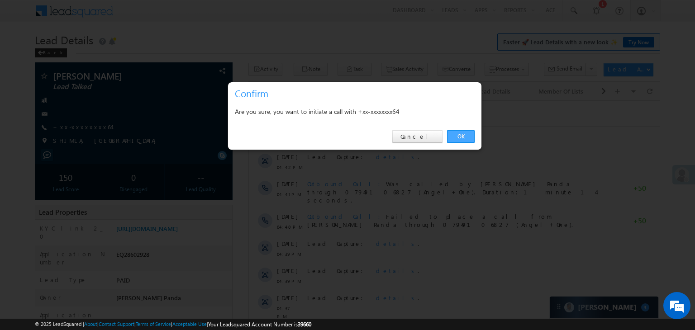
drag, startPoint x: 461, startPoint y: 134, endPoint x: 199, endPoint y: 35, distance: 280.0
click at [461, 134] on link "OK" at bounding box center [461, 136] width 28 height 13
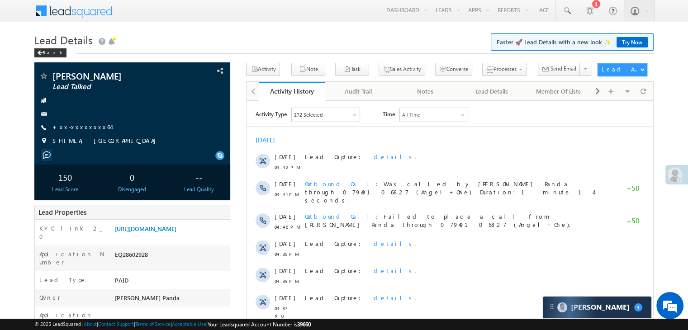
scroll to position [136, 0]
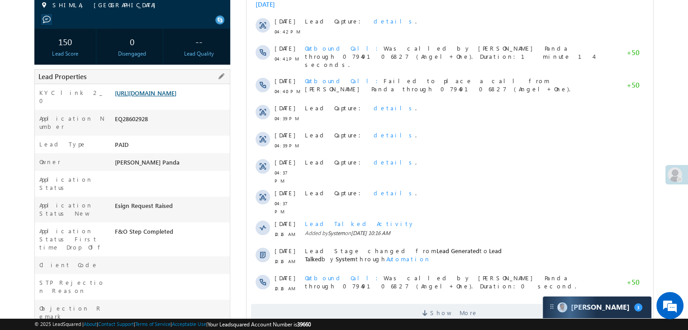
click at [175, 97] on link "[URL][DOMAIN_NAME]" at bounding box center [146, 93] width 62 height 8
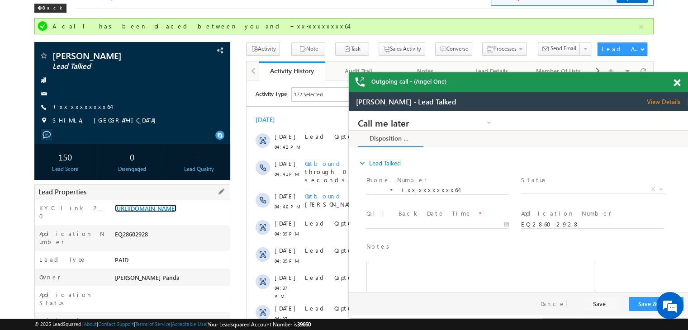
scroll to position [24, 0]
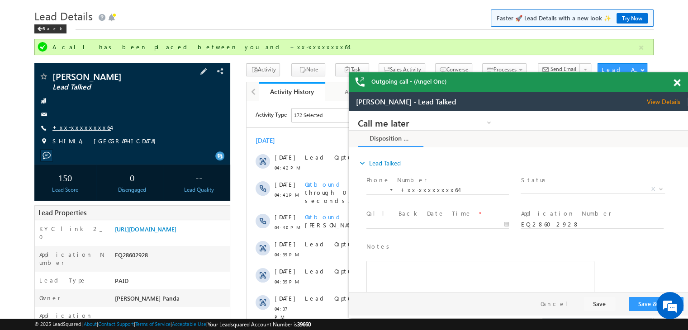
click at [80, 127] on link "+xx-xxxxxxxx64" at bounding box center [81, 127] width 58 height 8
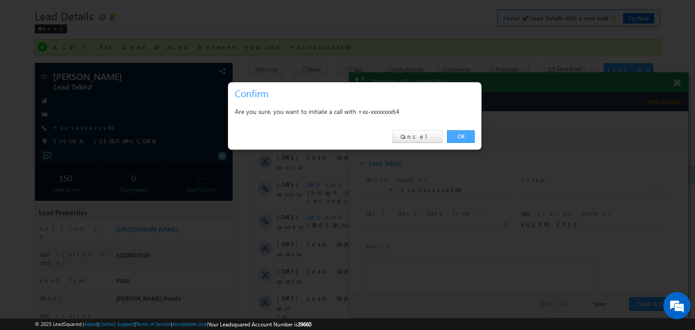
click at [453, 136] on link "OK" at bounding box center [461, 136] width 28 height 13
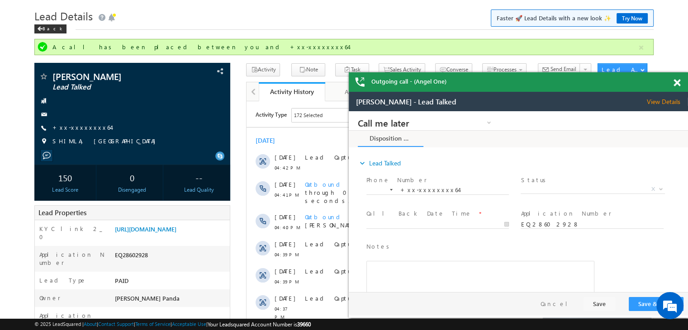
scroll to position [0, 0]
click at [675, 83] on span at bounding box center [676, 83] width 7 height 8
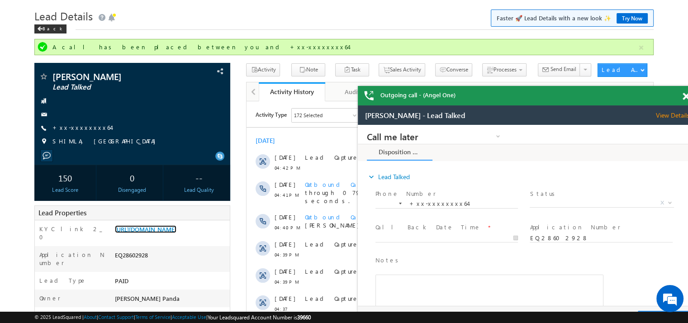
click at [685, 100] on span at bounding box center [686, 97] width 7 height 8
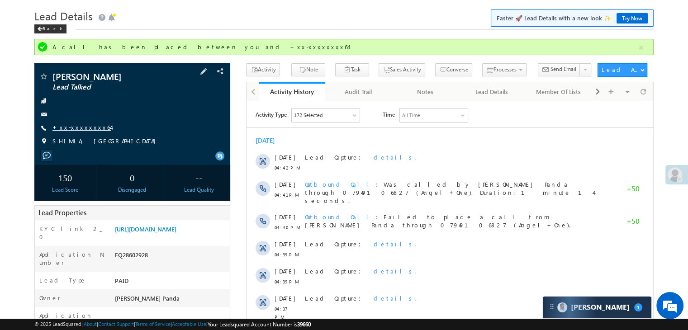
click at [71, 127] on link "+xx-xxxxxxxx64" at bounding box center [81, 127] width 58 height 8
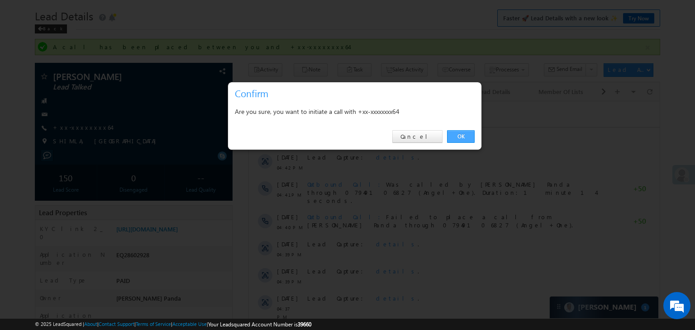
click at [461, 136] on link "OK" at bounding box center [461, 136] width 28 height 13
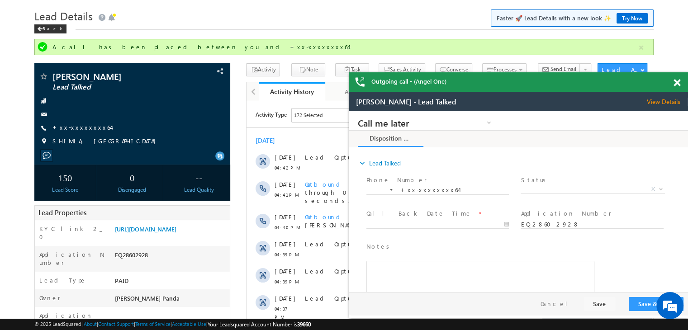
click at [675, 83] on span at bounding box center [676, 83] width 7 height 8
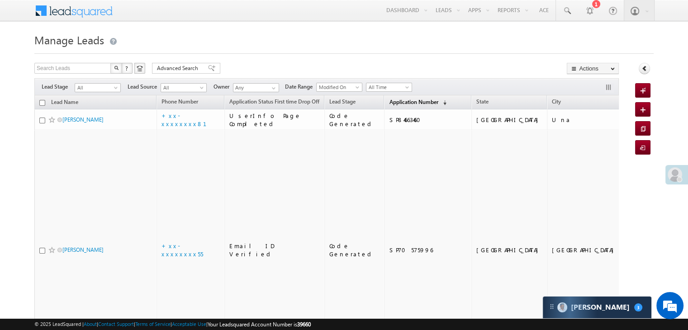
click at [394, 101] on span "Application Number" at bounding box center [413, 102] width 49 height 7
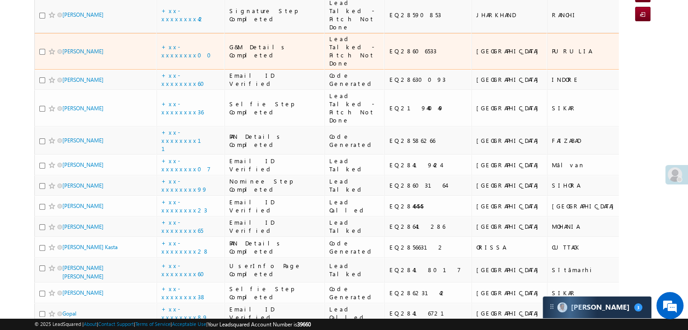
scroll to position [136, 0]
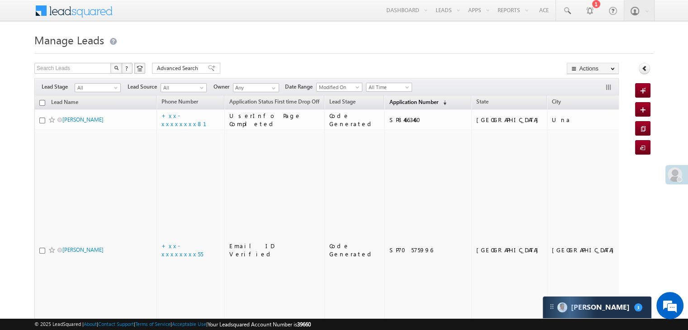
click at [391, 102] on span "Application Number" at bounding box center [413, 102] width 49 height 7
click at [394, 101] on span "Application Number" at bounding box center [413, 102] width 49 height 7
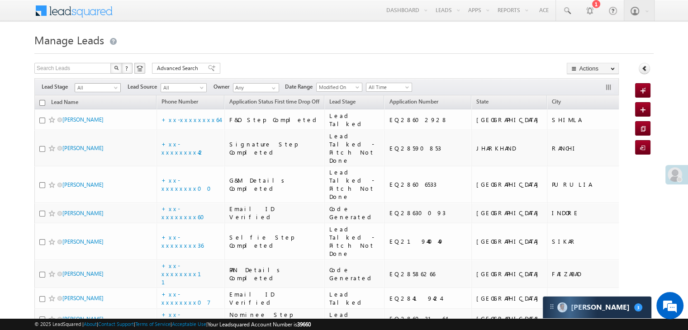
click at [116, 84] on span "All" at bounding box center [96, 88] width 43 height 8
click at [104, 109] on link "Lead Generated" at bounding box center [98, 107] width 46 height 8
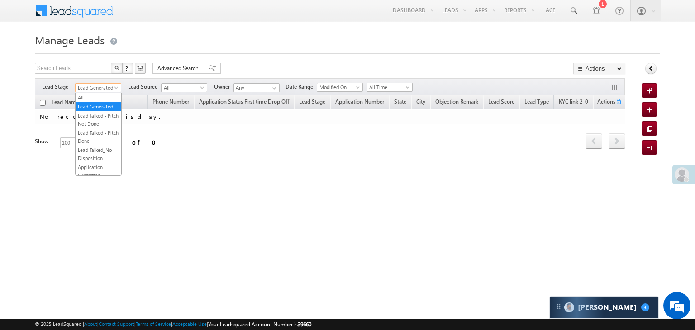
click at [118, 87] on span at bounding box center [117, 89] width 7 height 7
click at [105, 94] on link "All" at bounding box center [99, 98] width 46 height 8
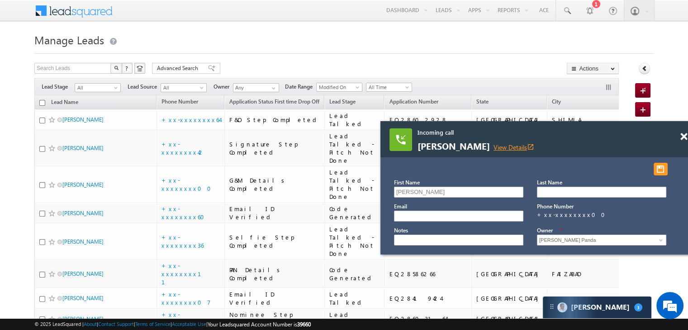
click at [507, 147] on link "View Details open_in_new" at bounding box center [513, 147] width 41 height 9
click at [681, 138] on span at bounding box center [683, 137] width 7 height 8
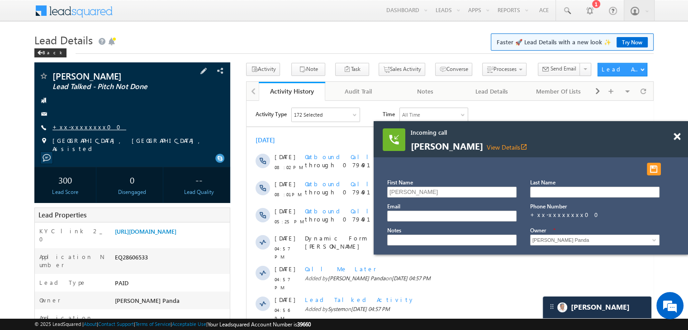
click at [75, 128] on link "+xx-xxxxxxxx00" at bounding box center [89, 127] width 74 height 8
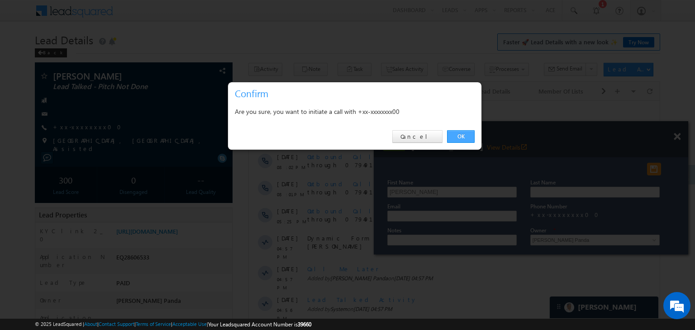
click at [459, 138] on link "OK" at bounding box center [461, 136] width 28 height 13
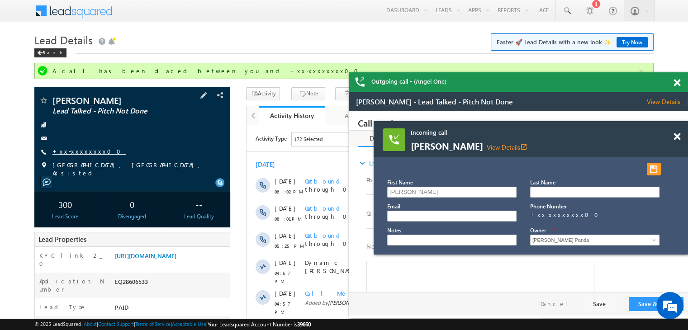
click at [79, 152] on link "+xx-xxxxxxxx00" at bounding box center [89, 151] width 74 height 8
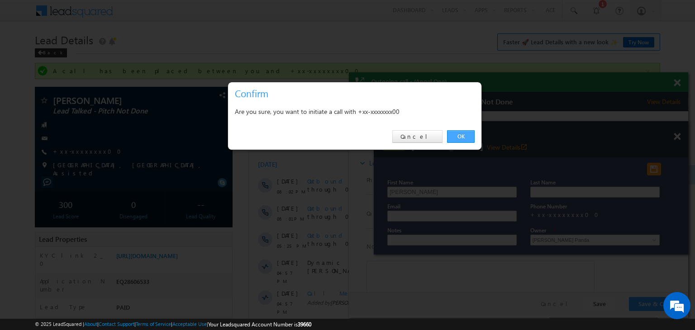
click at [458, 136] on link "OK" at bounding box center [461, 136] width 28 height 13
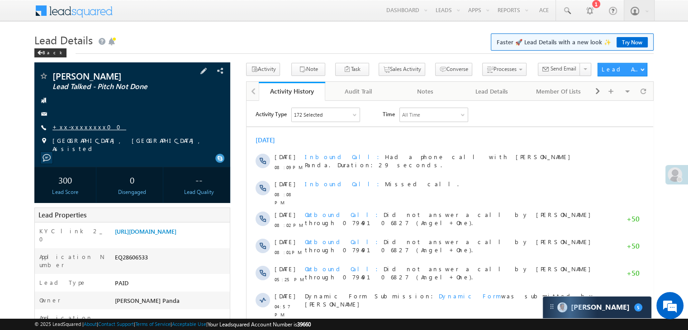
click at [72, 127] on link "+xx-xxxxxxxx00" at bounding box center [89, 127] width 74 height 8
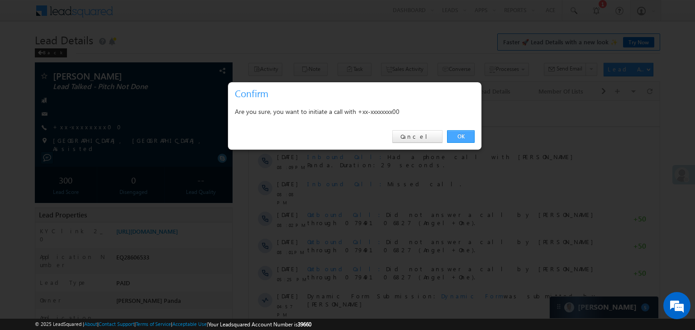
click at [465, 137] on link "OK" at bounding box center [461, 136] width 28 height 13
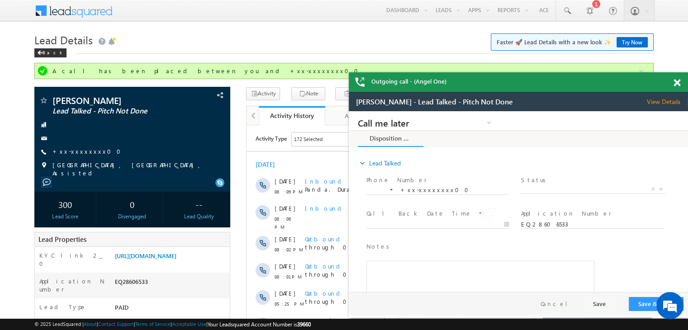
click at [677, 83] on span at bounding box center [676, 83] width 7 height 8
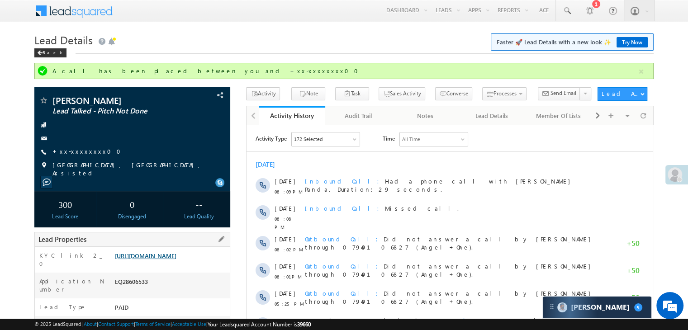
click at [166, 260] on link "[URL][DOMAIN_NAME]" at bounding box center [146, 256] width 62 height 8
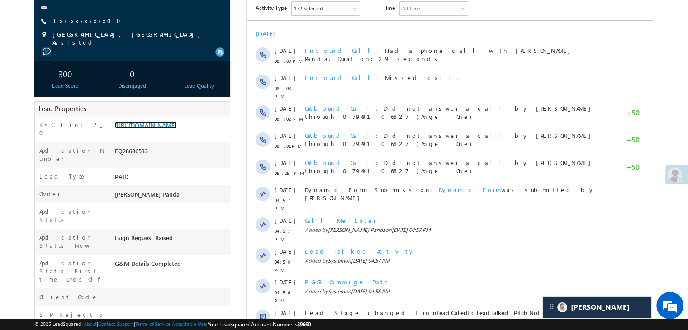
scroll to position [136, 0]
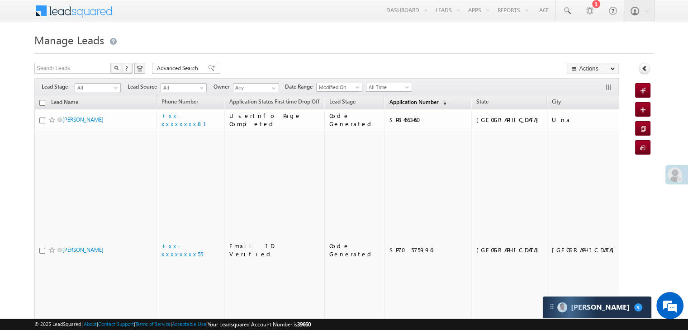
click at [390, 103] on span "Application Number" at bounding box center [413, 102] width 49 height 7
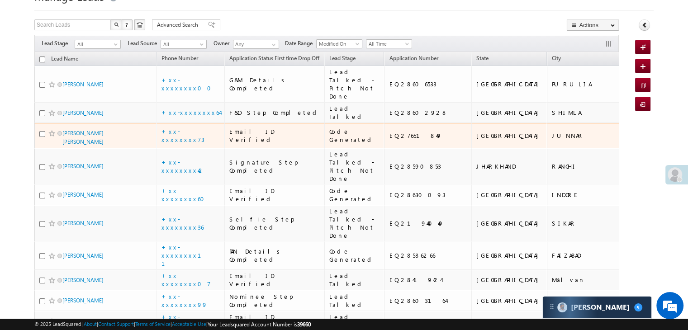
scroll to position [90, 0]
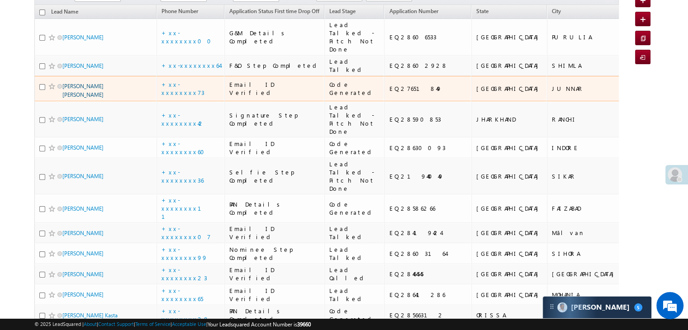
click at [87, 98] on link "[PERSON_NAME] [PERSON_NAME]" at bounding box center [82, 90] width 41 height 15
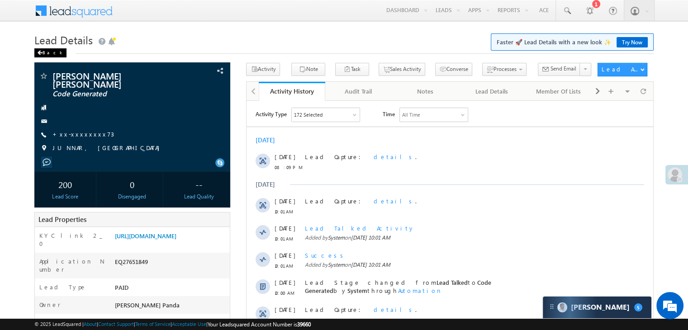
click at [42, 52] on span at bounding box center [39, 53] width 5 height 5
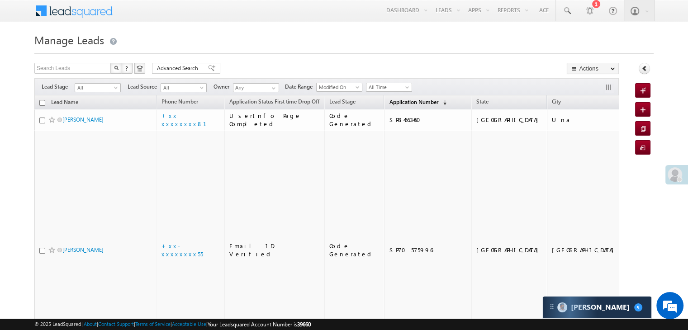
click at [389, 102] on span "Application Number" at bounding box center [413, 102] width 49 height 7
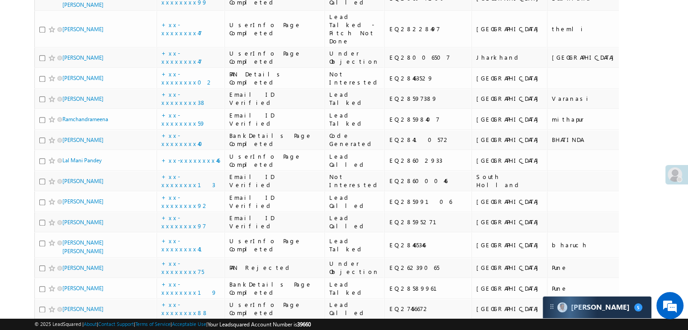
scroll to position [995, 0]
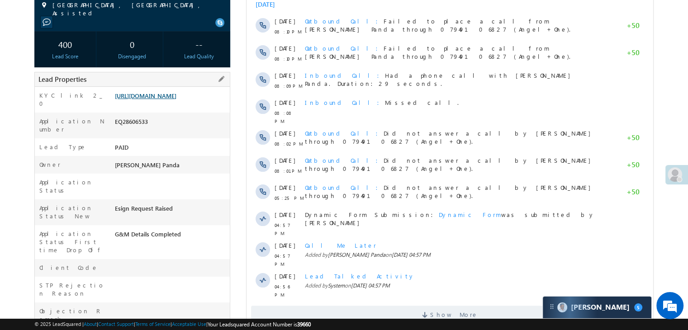
click at [176, 100] on link "[URL][DOMAIN_NAME]" at bounding box center [146, 96] width 62 height 8
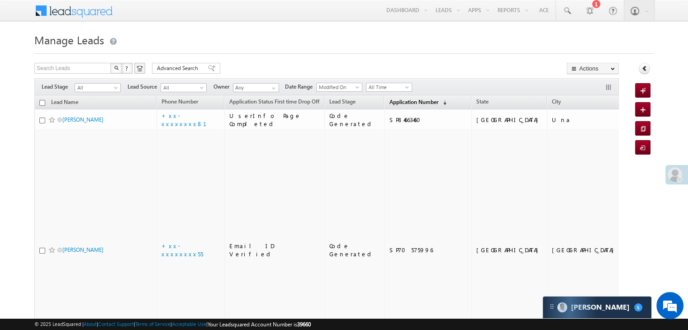
click at [389, 102] on span "Application Number" at bounding box center [413, 102] width 49 height 7
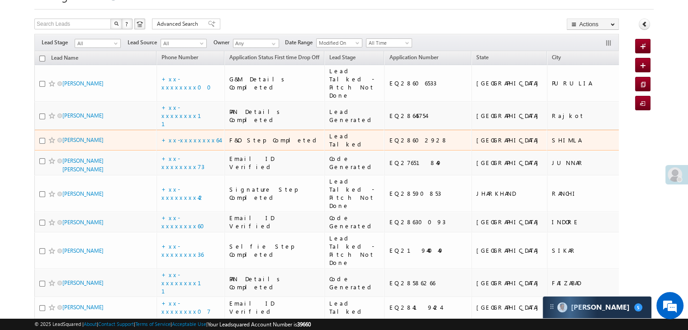
scroll to position [45, 0]
click at [78, 142] on link "Ankush Kumar" at bounding box center [82, 139] width 41 height 7
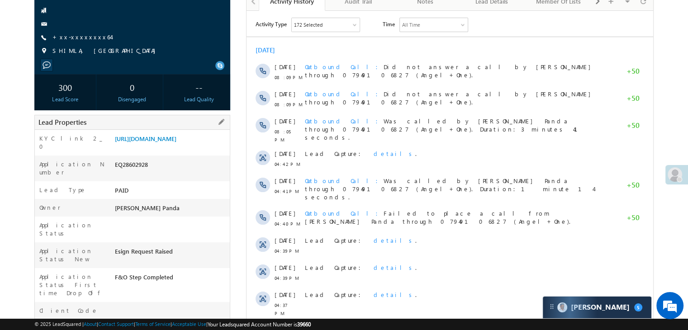
scroll to position [90, 0]
click at [71, 40] on link "+xx-xxxxxxxx64" at bounding box center [81, 37] width 58 height 8
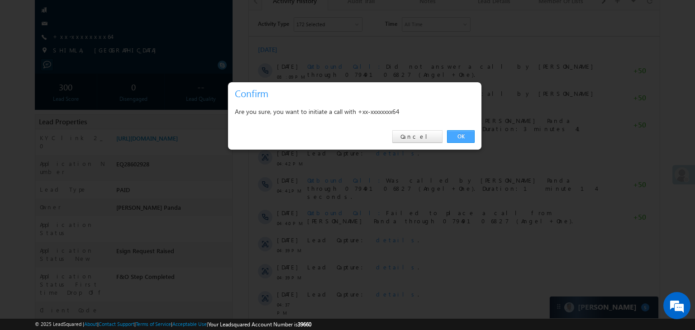
click at [460, 135] on link "OK" at bounding box center [461, 136] width 28 height 13
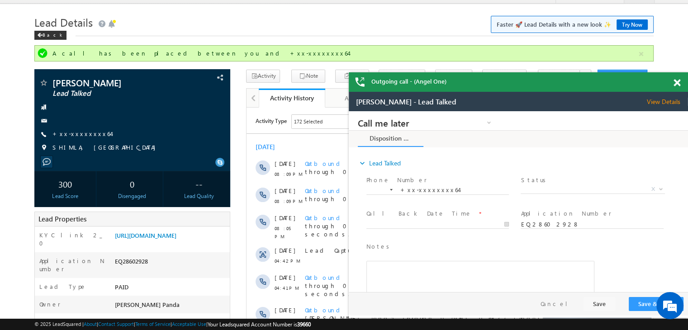
scroll to position [0, 0]
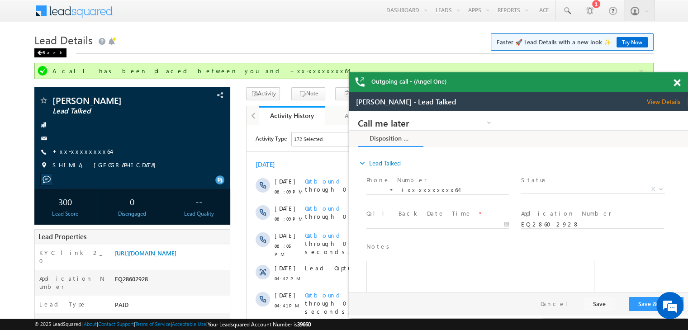
click at [45, 54] on div "Back" at bounding box center [50, 52] width 32 height 9
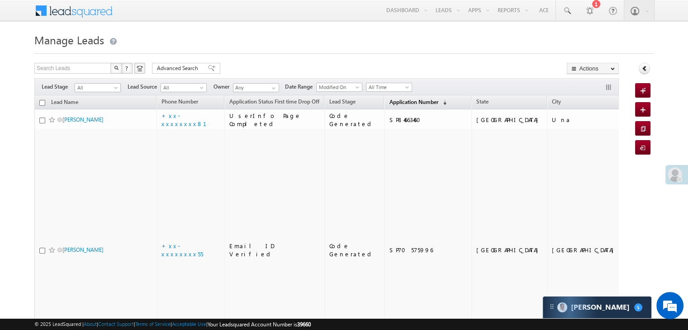
click at [396, 104] on span "Application Number" at bounding box center [413, 102] width 49 height 7
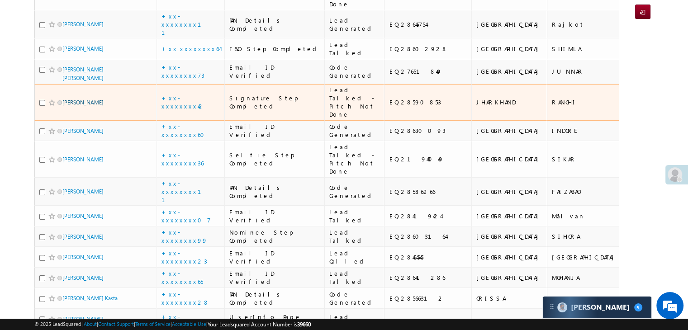
click at [81, 106] on link "anuj kumar" at bounding box center [82, 102] width 41 height 7
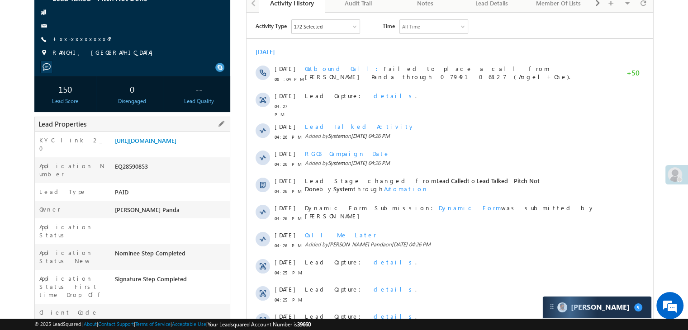
scroll to position [90, 0]
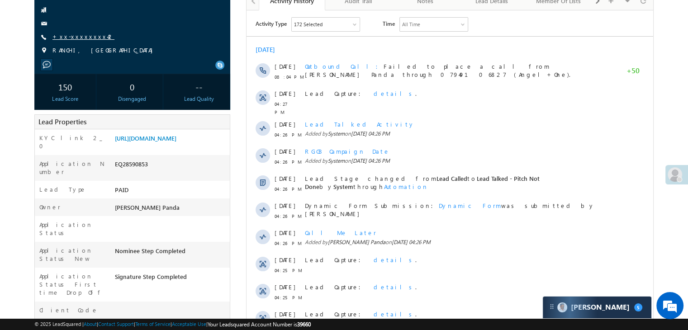
click at [74, 37] on link "+xx-xxxxxxxx42" at bounding box center [83, 37] width 62 height 8
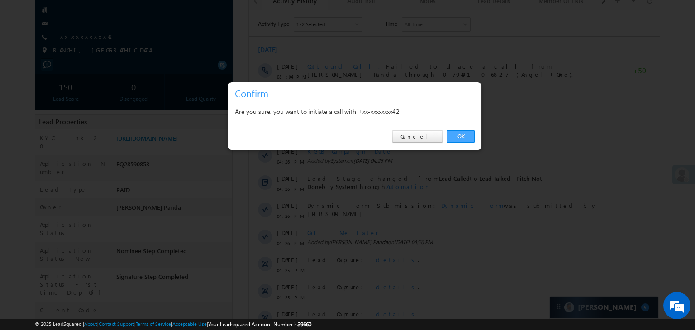
click at [456, 137] on link "OK" at bounding box center [461, 136] width 28 height 13
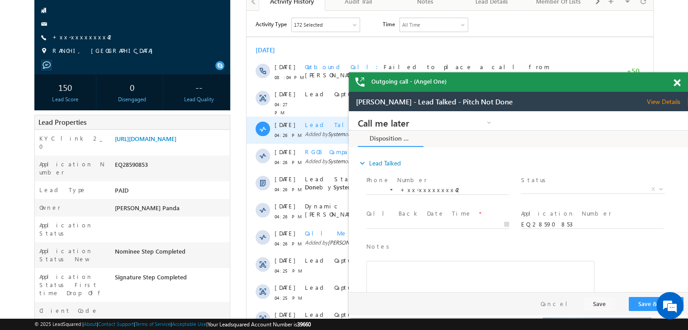
scroll to position [0, 0]
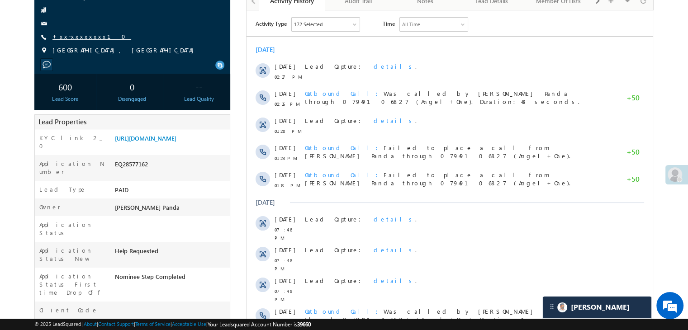
click at [71, 39] on link "+xx-xxxxxxxx10" at bounding box center [91, 37] width 79 height 8
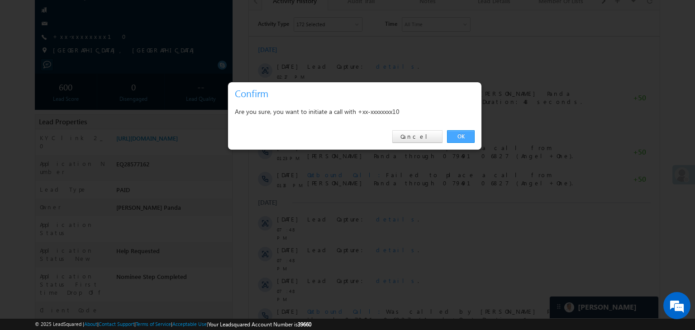
click at [458, 135] on link "OK" at bounding box center [461, 136] width 28 height 13
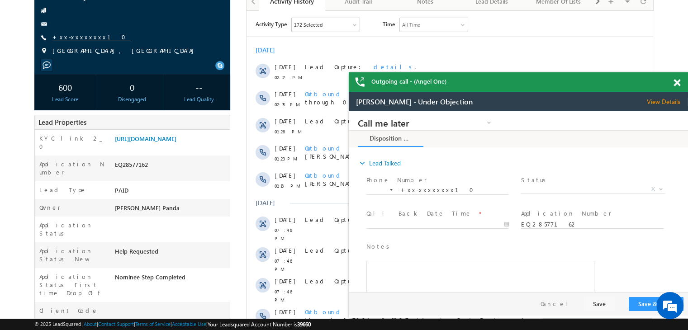
click at [80, 38] on link "+xx-xxxxxxxx10" at bounding box center [91, 37] width 79 height 8
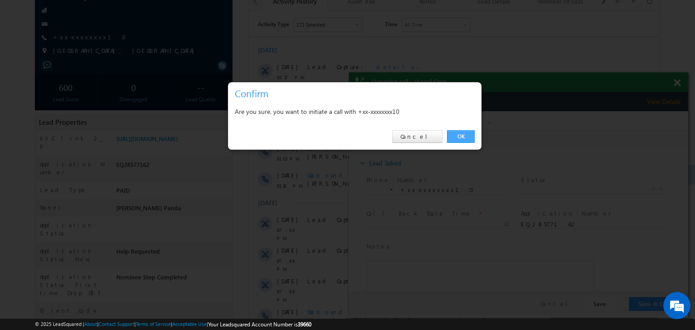
click at [460, 136] on link "OK" at bounding box center [461, 136] width 28 height 13
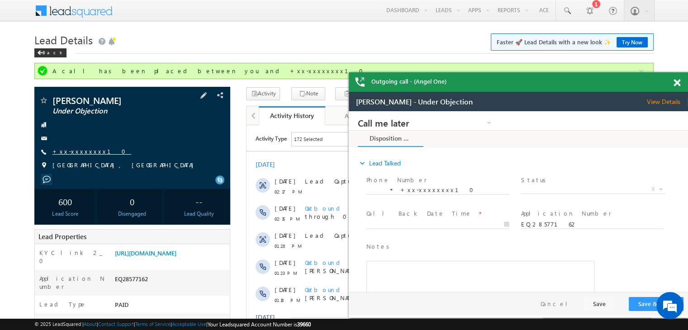
click at [82, 147] on link "+xx-xxxxxxxx10" at bounding box center [91, 151] width 79 height 8
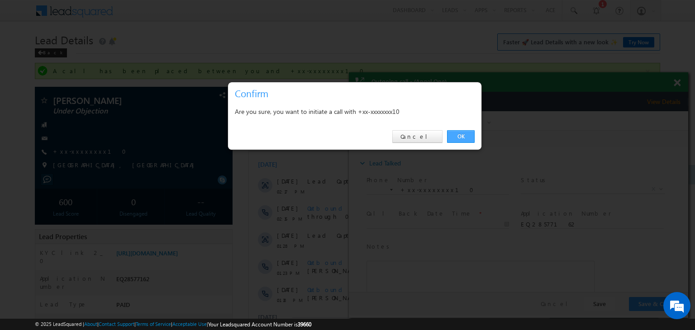
click at [461, 134] on link "OK" at bounding box center [461, 136] width 28 height 13
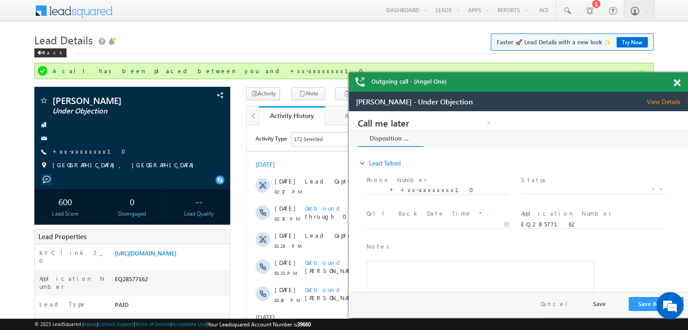
click at [678, 83] on span at bounding box center [676, 83] width 7 height 8
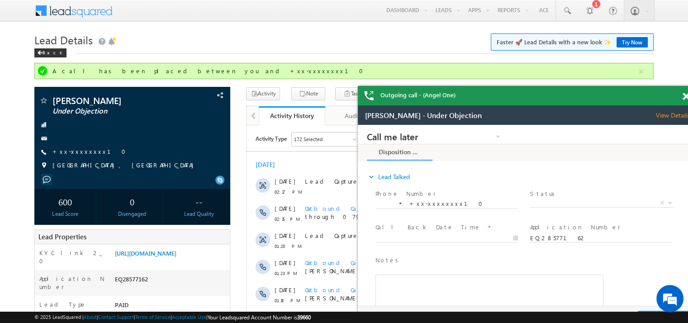
click at [683, 96] on span at bounding box center [686, 97] width 7 height 8
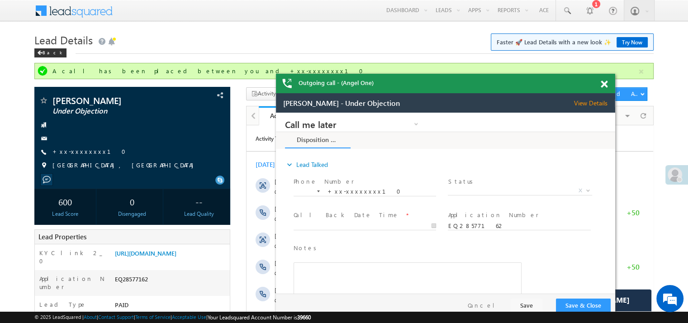
drag, startPoint x: 464, startPoint y: 111, endPoint x: 373, endPoint y: 85, distance: 94.5
click at [373, 85] on div "Outgoing call - (Angel One)" at bounding box center [445, 83] width 339 height 19
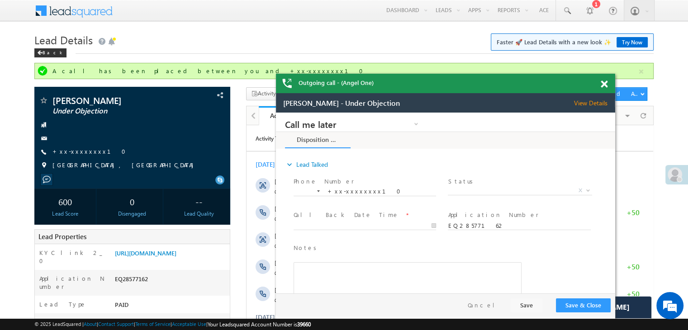
click at [601, 85] on span at bounding box center [604, 85] width 7 height 8
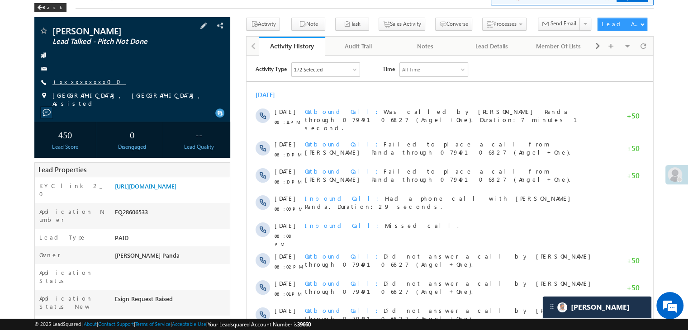
click at [82, 84] on link "+xx-xxxxxxxx00" at bounding box center [89, 82] width 74 height 8
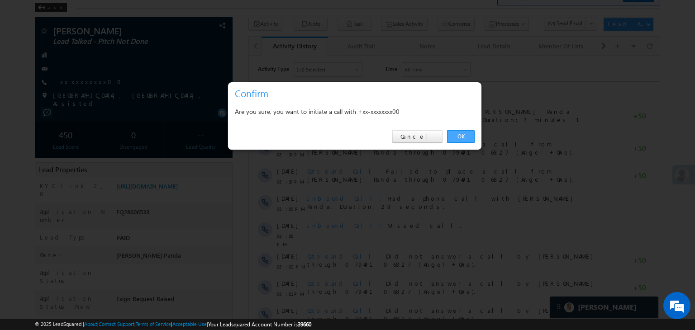
click at [452, 136] on link "OK" at bounding box center [461, 136] width 28 height 13
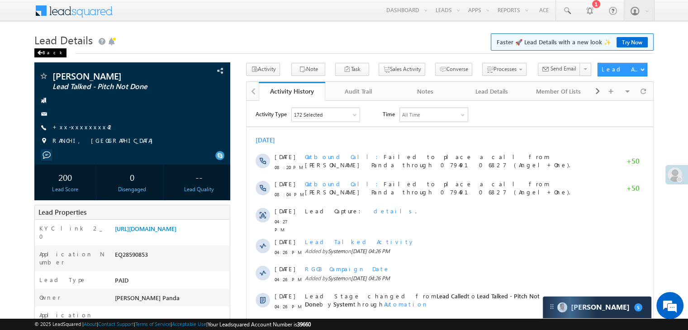
click at [41, 52] on span at bounding box center [39, 53] width 5 height 5
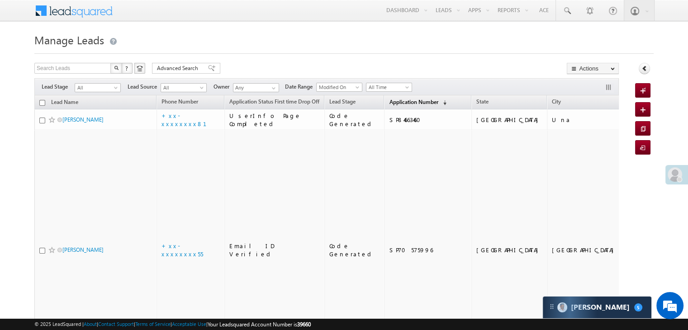
click at [389, 99] on span "Application Number" at bounding box center [413, 102] width 49 height 7
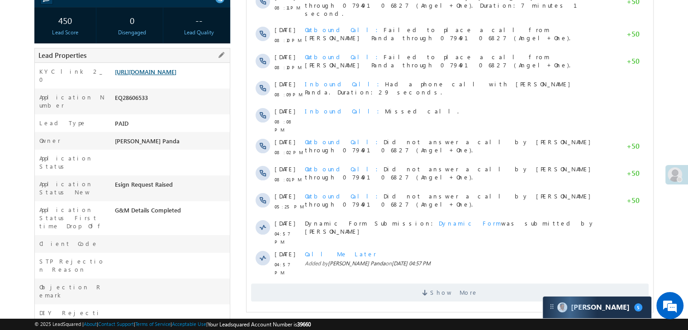
click at [176, 72] on link "[URL][DOMAIN_NAME]" at bounding box center [146, 72] width 62 height 8
click at [148, 71] on link "[URL][DOMAIN_NAME]" at bounding box center [146, 72] width 62 height 8
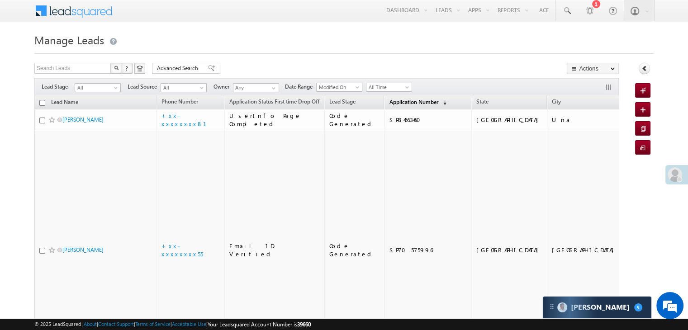
click at [393, 102] on span "Application Number" at bounding box center [413, 102] width 49 height 7
click at [391, 101] on span "Application Number" at bounding box center [413, 102] width 49 height 7
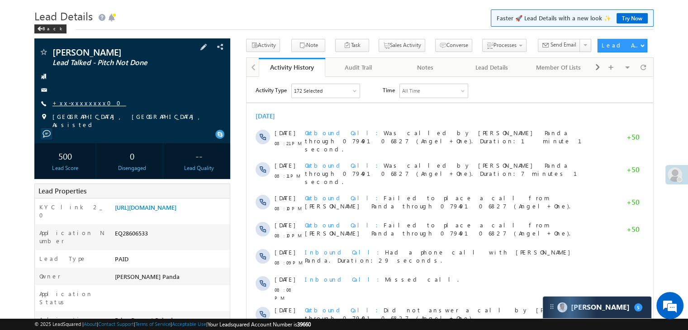
click at [79, 101] on link "+xx-xxxxxxxx00" at bounding box center [89, 103] width 74 height 8
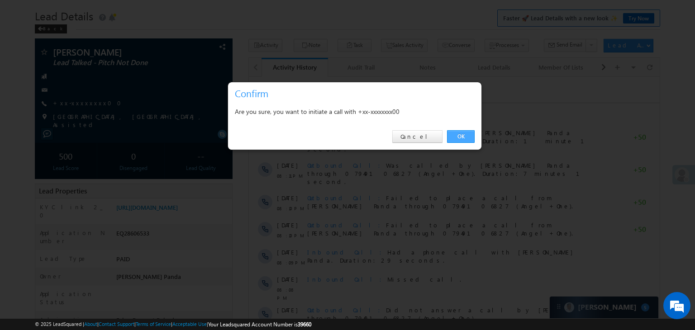
click at [463, 133] on link "OK" at bounding box center [461, 136] width 28 height 13
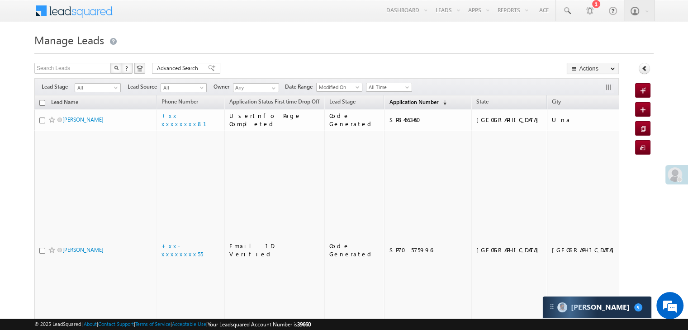
click at [389, 99] on span "Application Number" at bounding box center [413, 102] width 49 height 7
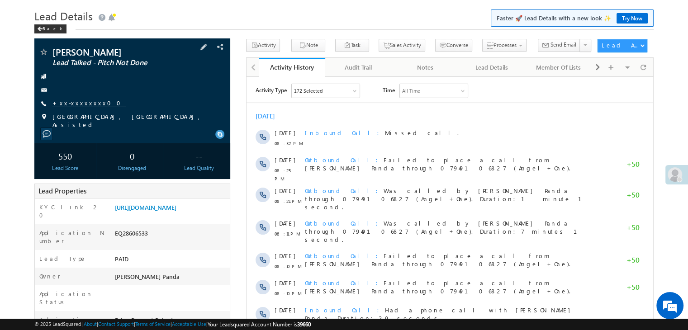
click at [74, 104] on link "+xx-xxxxxxxx00" at bounding box center [89, 103] width 74 height 8
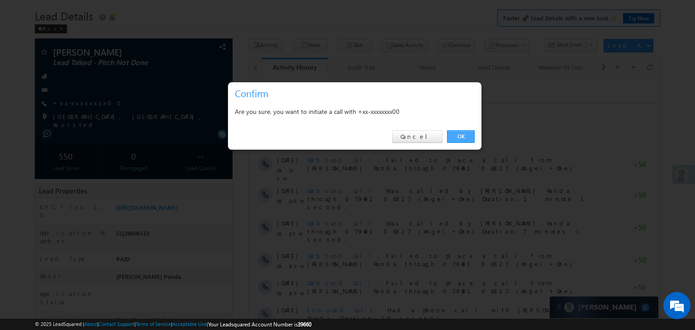
click at [461, 138] on link "OK" at bounding box center [461, 136] width 28 height 13
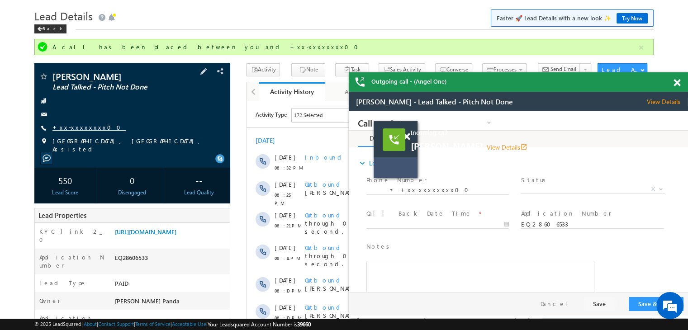
click at [78, 127] on link "+xx-xxxxxxxx00" at bounding box center [89, 127] width 74 height 8
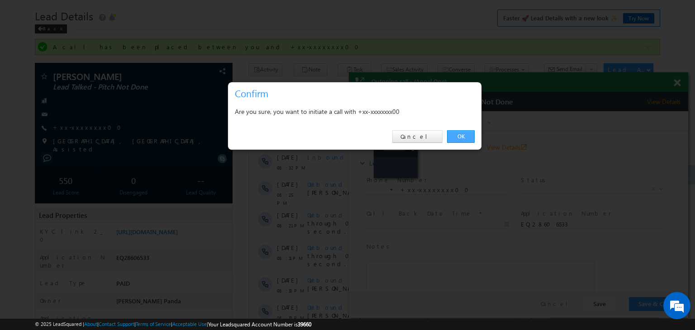
click at [466, 133] on link "OK" at bounding box center [461, 136] width 28 height 13
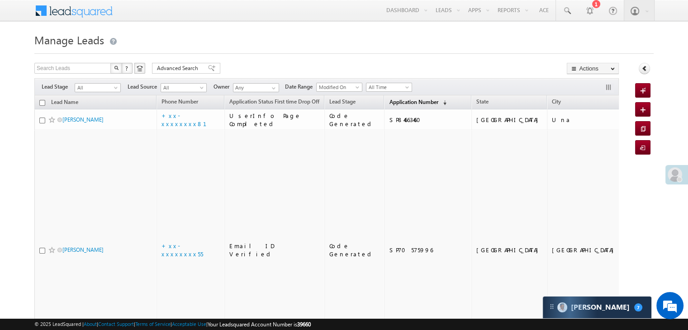
click at [395, 102] on span "Application Number" at bounding box center [413, 102] width 49 height 7
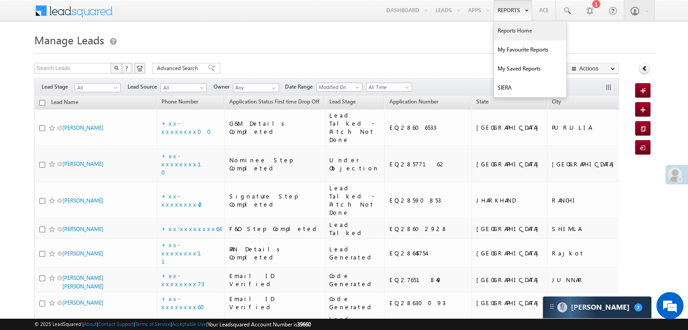
click at [514, 32] on link "Reports Home" at bounding box center [530, 30] width 72 height 19
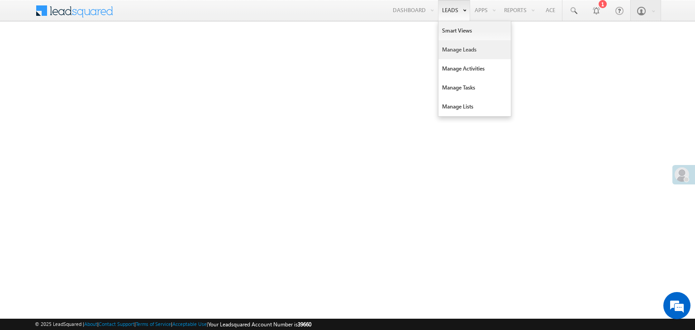
click at [456, 51] on link "Manage Leads" at bounding box center [474, 49] width 72 height 19
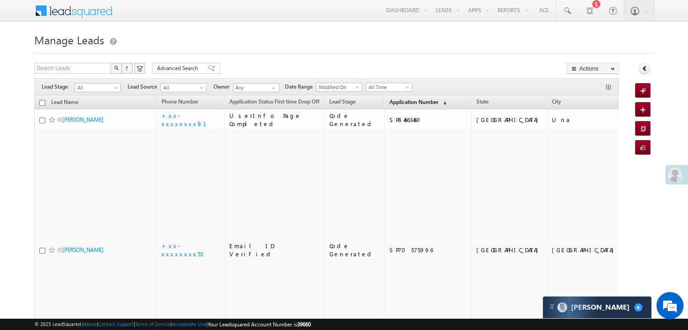
click at [391, 100] on span "Application Number" at bounding box center [413, 102] width 49 height 7
